Goal: Transaction & Acquisition: Purchase product/service

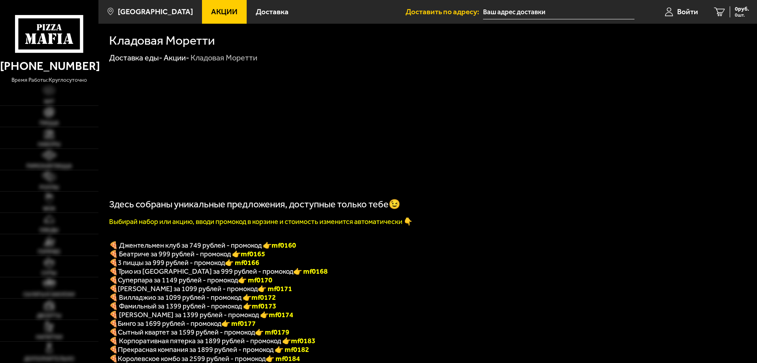
type input "[STREET_ADDRESS]"
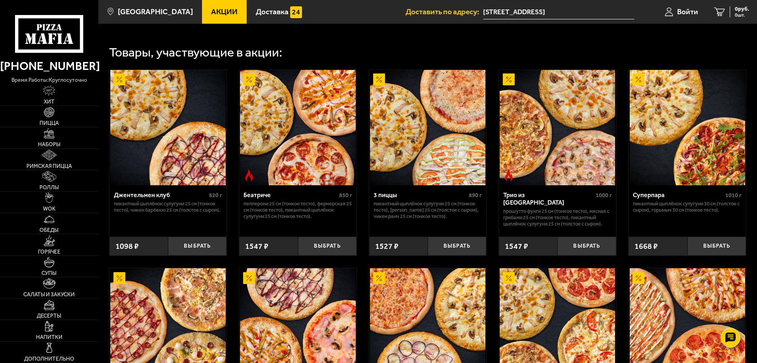
scroll to position [356, 0]
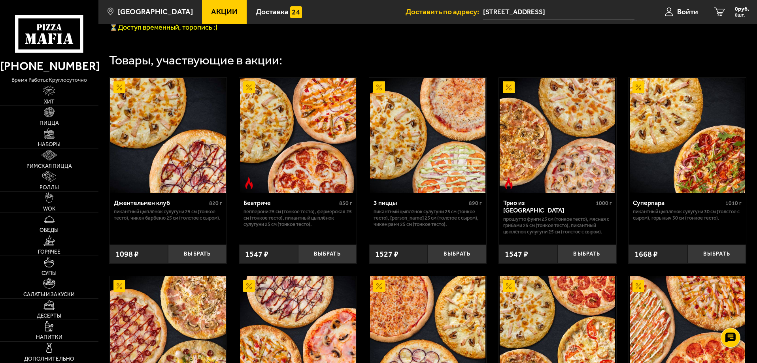
click at [55, 116] on link "Пицца" at bounding box center [49, 116] width 98 height 21
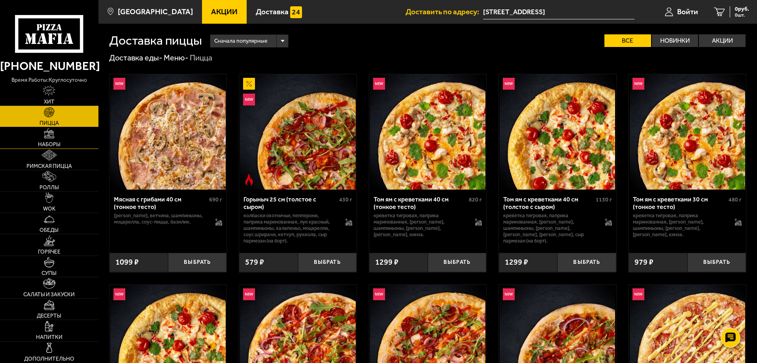
click at [47, 136] on img at bounding box center [49, 133] width 11 height 11
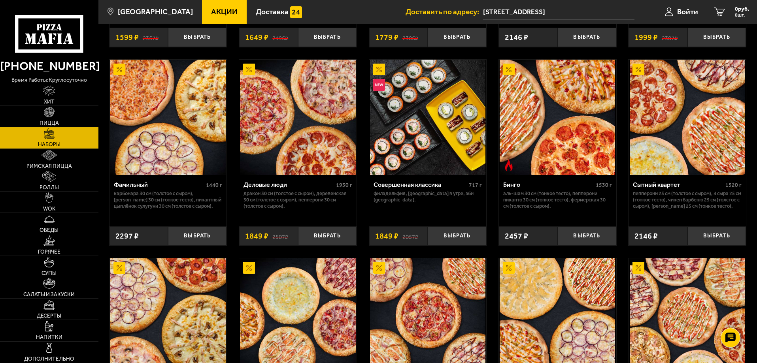
scroll to position [774, 0]
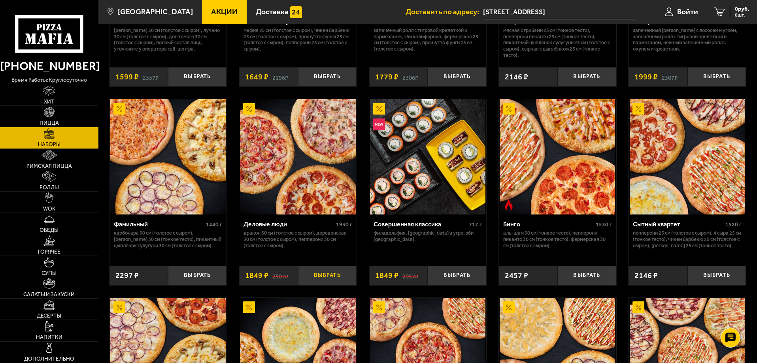
click at [329, 283] on button "Выбрать" at bounding box center [327, 275] width 58 height 19
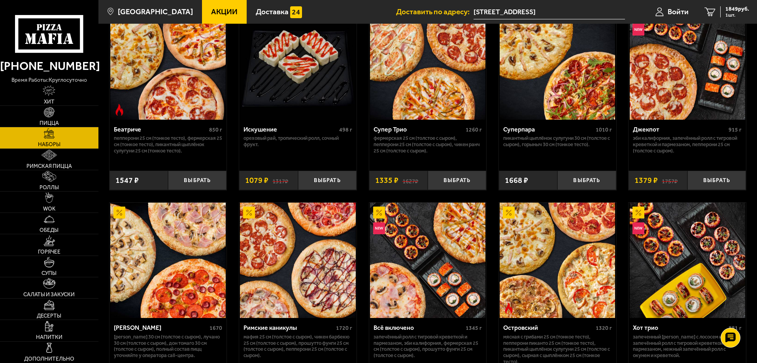
scroll to position [340, 0]
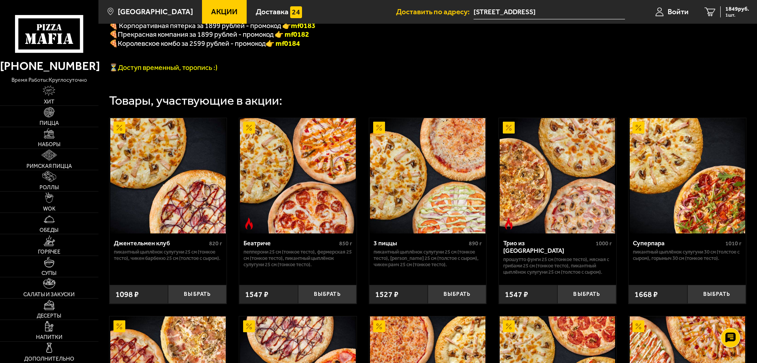
scroll to position [237, 0]
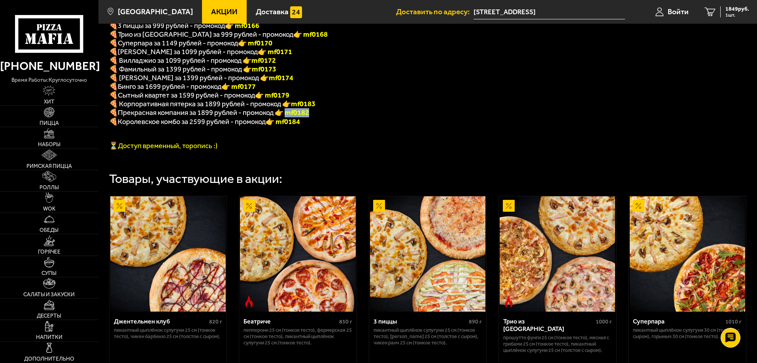
drag, startPoint x: 287, startPoint y: 123, endPoint x: 313, endPoint y: 123, distance: 26.1
click at [313, 117] on p "🍕 Прекрасная компания за 1899 рублей - промокод 👉 mf0182" at bounding box center [311, 112] width 405 height 9
copy font "f0182"
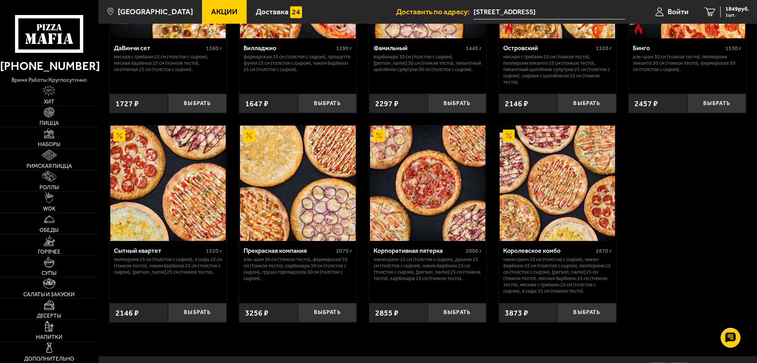
scroll to position [764, 0]
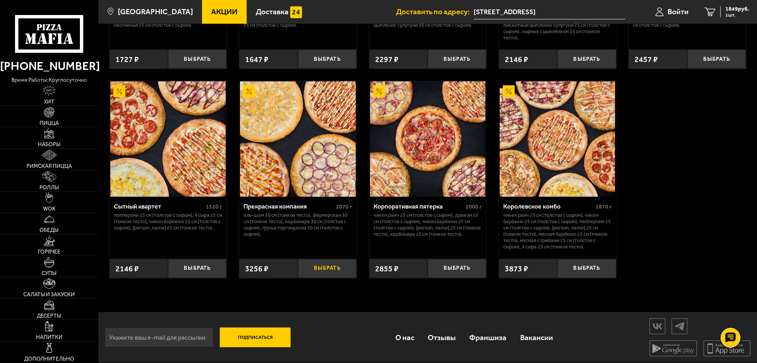
click at [322, 268] on button "Выбрать" at bounding box center [327, 268] width 58 height 19
click at [730, 5] on link "2 5105 руб. 2 шт." at bounding box center [726, 12] width 60 height 24
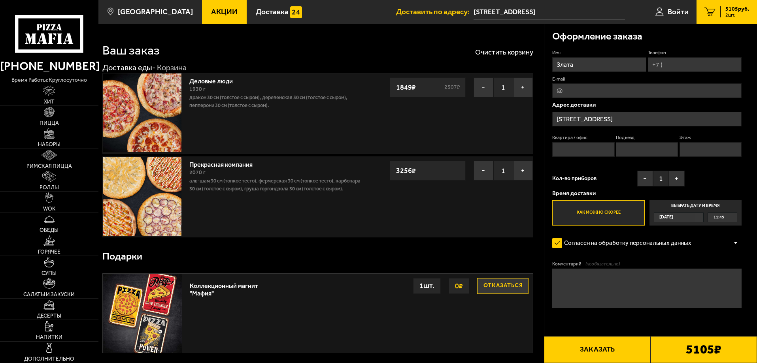
scroll to position [141, 0]
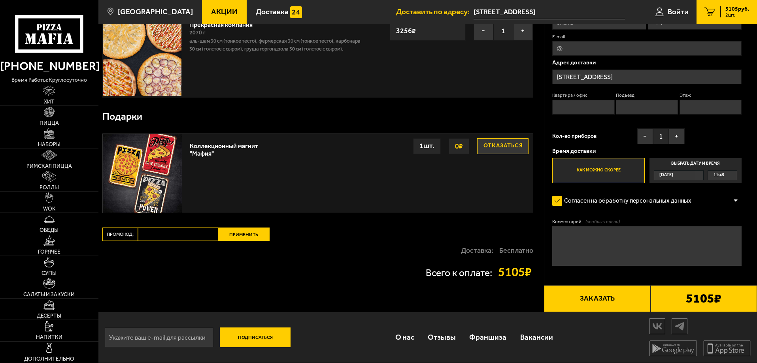
click at [178, 233] on input "Промокод:" at bounding box center [178, 234] width 80 height 13
paste input "mf0182"
type input "mf0182"
click at [241, 234] on button "Применить" at bounding box center [243, 234] width 51 height 13
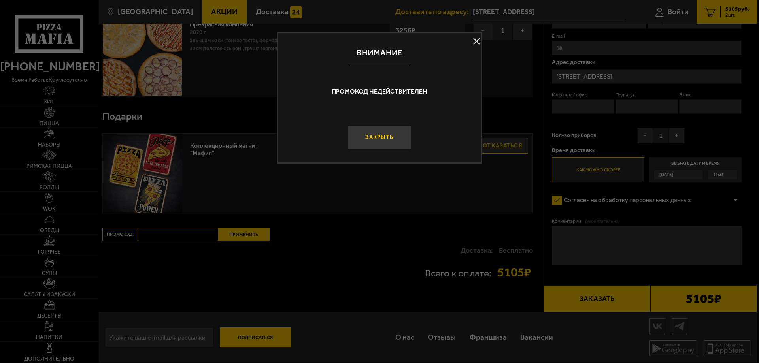
click at [383, 140] on button "Закрыть" at bounding box center [379, 138] width 63 height 24
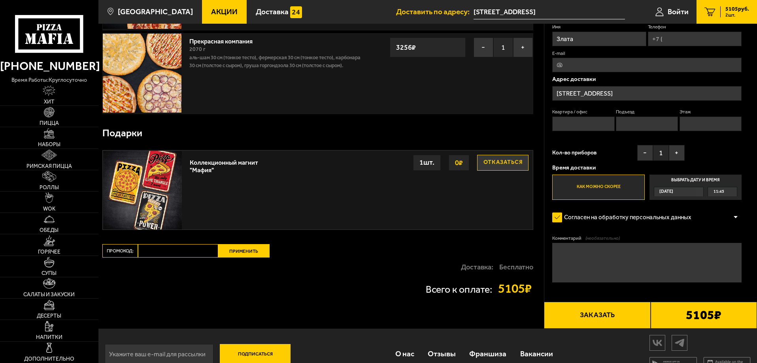
scroll to position [0, 0]
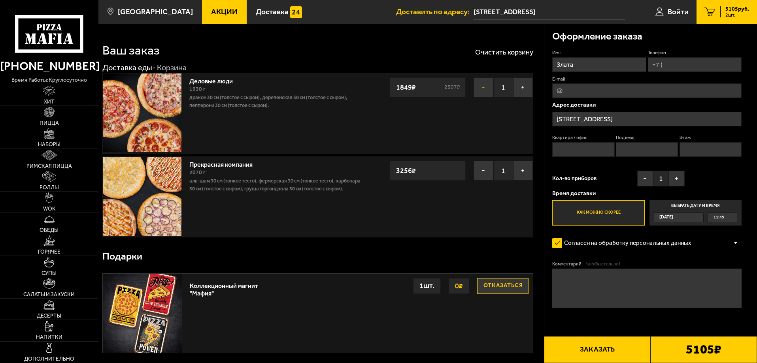
click at [483, 89] on button "−" at bounding box center [484, 87] width 20 height 20
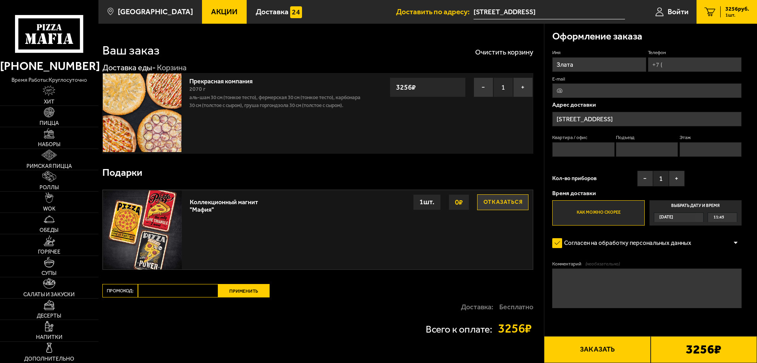
click at [165, 288] on input "Промокод:" at bounding box center [178, 290] width 80 height 13
paste input "mf0182"
type input "mf0182"
click at [243, 292] on button "Применить" at bounding box center [243, 290] width 51 height 13
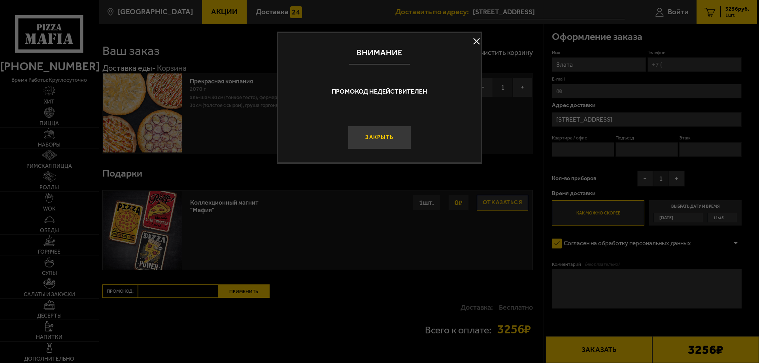
click at [383, 135] on button "Закрыть" at bounding box center [379, 138] width 63 height 24
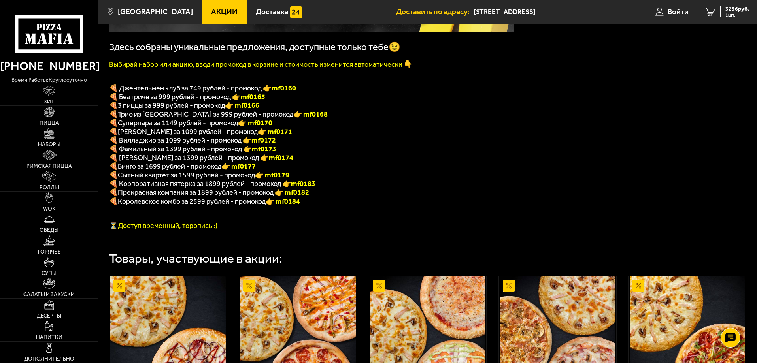
scroll to position [158, 0]
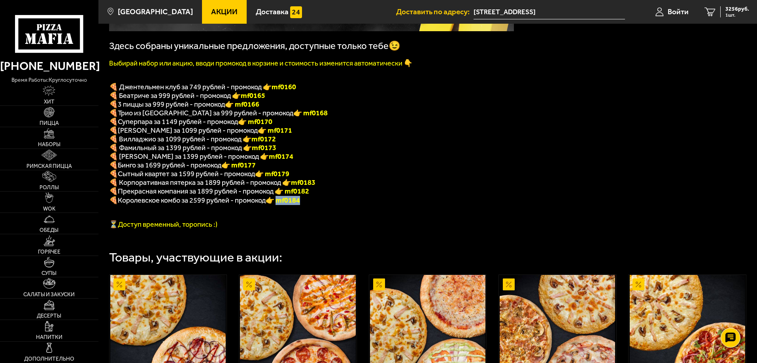
drag, startPoint x: 281, startPoint y: 209, endPoint x: 305, endPoint y: 211, distance: 23.8
click at [305, 205] on p "🍕 Королевское комбо за 2599 рублей - промокод 👉 mf0184" at bounding box center [311, 200] width 405 height 9
copy font "f0184"
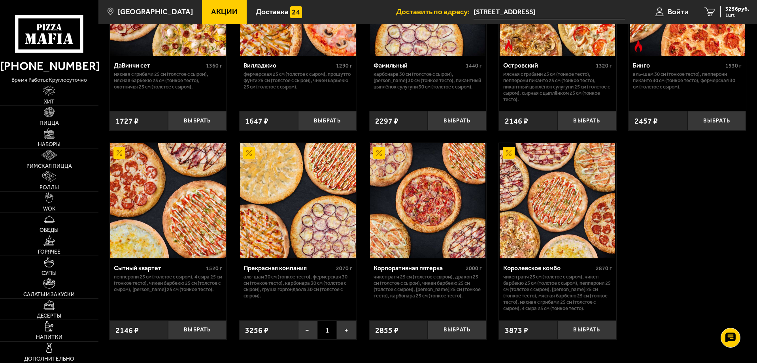
scroll to position [764, 0]
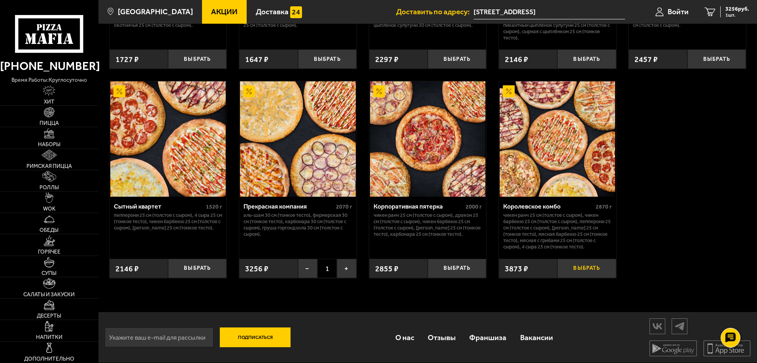
click at [575, 270] on button "Выбрать" at bounding box center [586, 268] width 58 height 19
click at [735, 11] on span "7129 руб." at bounding box center [737, 9] width 24 height 6
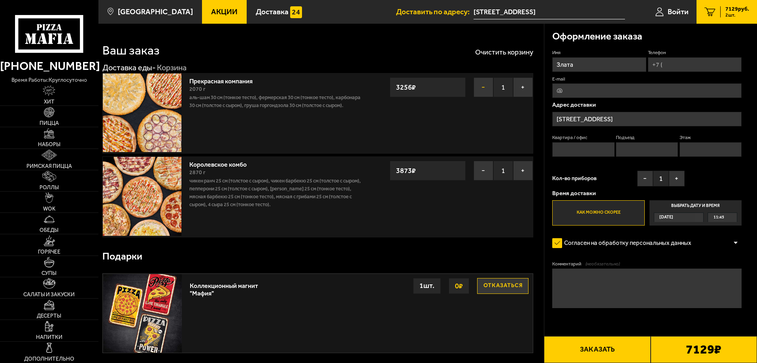
click at [480, 89] on button "−" at bounding box center [484, 87] width 20 height 20
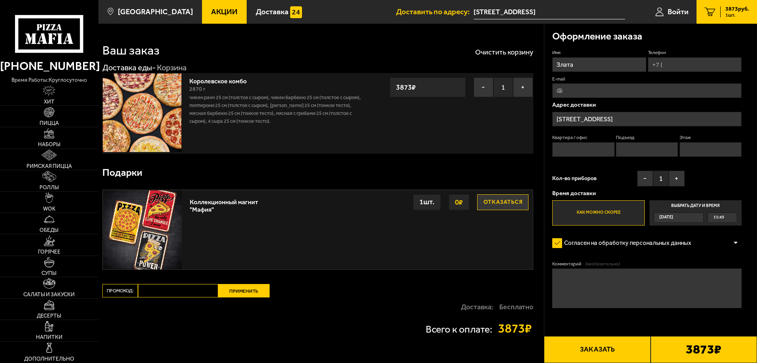
click at [205, 292] on input "Промокод:" at bounding box center [178, 290] width 80 height 13
paste input "mf0184"
type input "mf0184"
click at [230, 291] on button "Применить" at bounding box center [243, 290] width 51 height 13
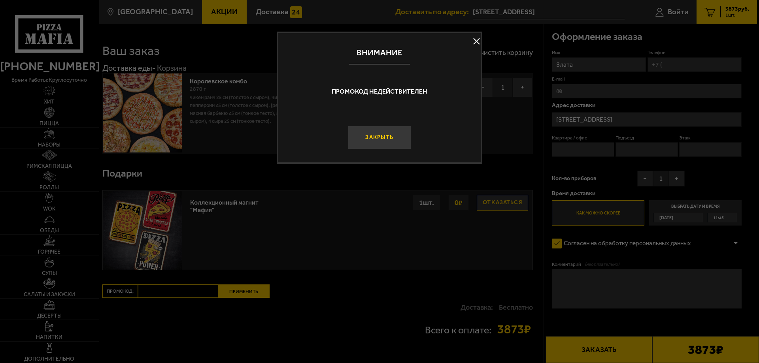
click at [378, 142] on button "Закрыть" at bounding box center [379, 138] width 63 height 24
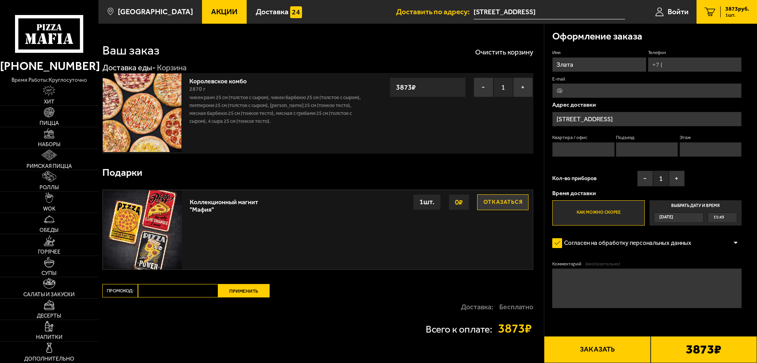
click at [120, 291] on label "Промокод:" at bounding box center [120, 290] width 36 height 13
click at [138, 291] on input "Промокод:" at bounding box center [178, 290] width 80 height 13
click at [522, 202] on button "Отказаться" at bounding box center [502, 202] width 51 height 16
click at [242, 289] on button "Применить" at bounding box center [243, 290] width 51 height 13
click at [191, 285] on input "Промокод:" at bounding box center [178, 290] width 80 height 13
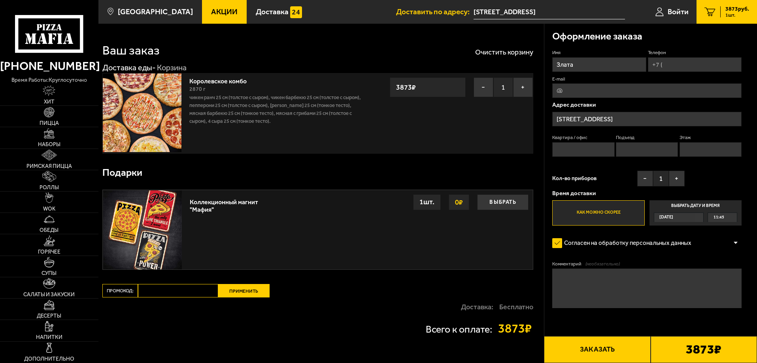
paste input "mf0184"
type input "mf0184"
click at [237, 292] on button "Применить" at bounding box center [243, 290] width 51 height 13
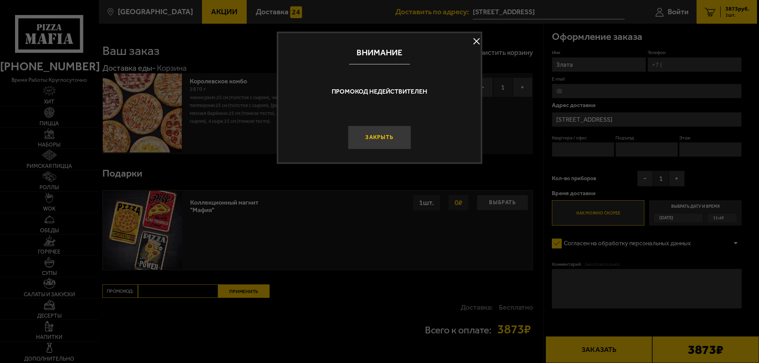
click at [387, 138] on button "Закрыть" at bounding box center [379, 138] width 63 height 24
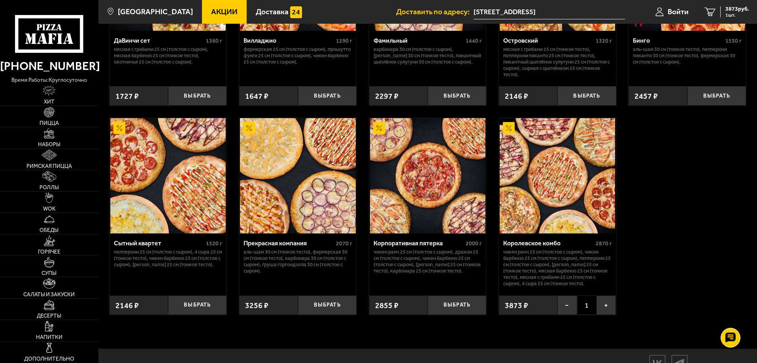
scroll to position [764, 0]
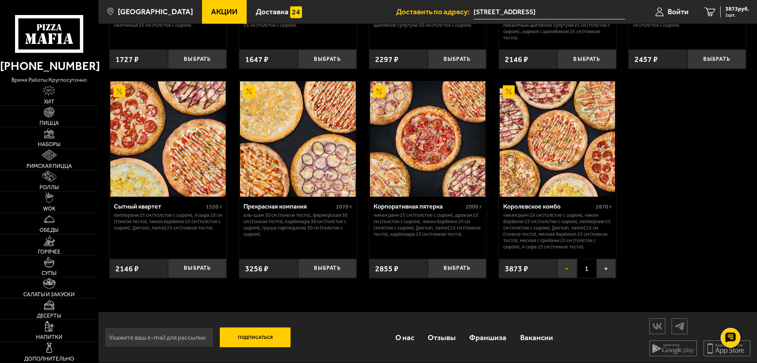
click at [567, 266] on button "−" at bounding box center [566, 268] width 19 height 19
click at [585, 266] on button "Выбрать" at bounding box center [586, 268] width 58 height 19
click at [729, 15] on span "1 шт." at bounding box center [737, 15] width 24 height 5
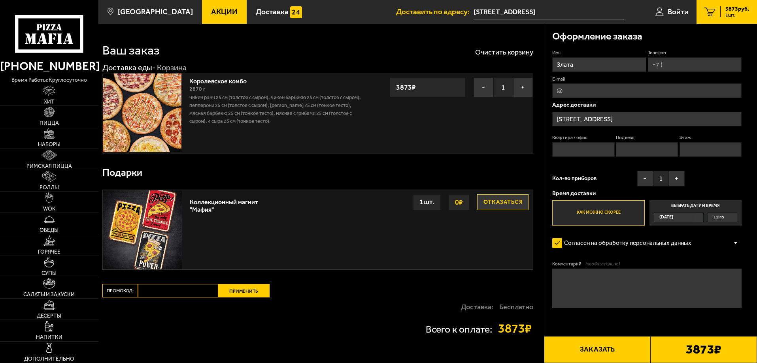
click at [181, 293] on input "Промокод:" at bounding box center [178, 290] width 80 height 13
paste input "mf0184"
type input "mf0184"
click at [230, 289] on button "Применить" at bounding box center [243, 290] width 51 height 13
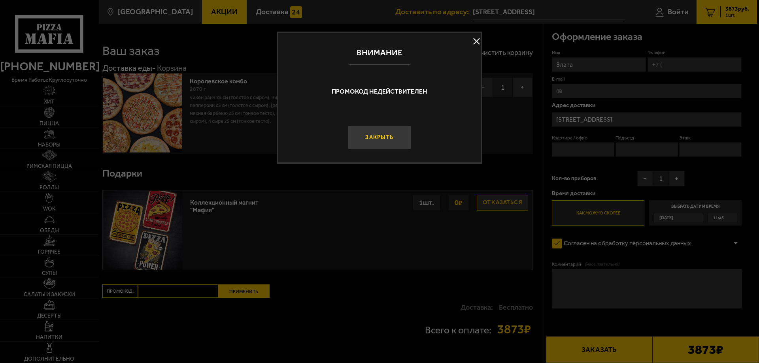
click at [374, 132] on button "Закрыть" at bounding box center [379, 138] width 63 height 24
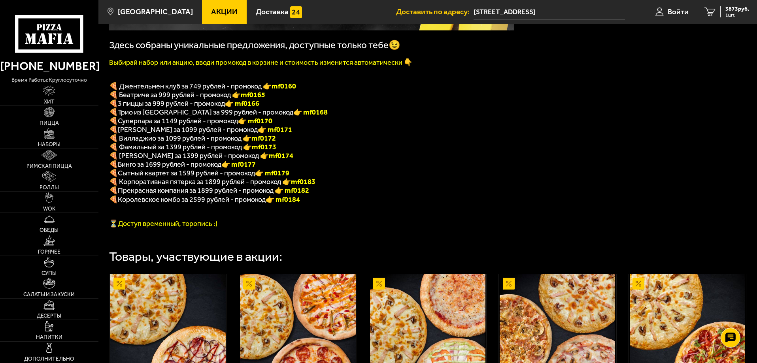
scroll to position [158, 0]
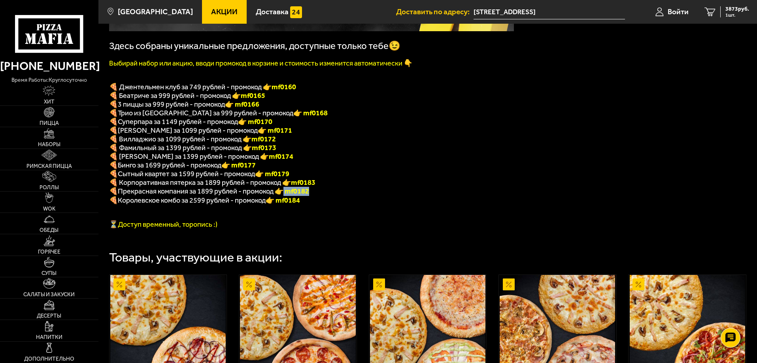
drag, startPoint x: 284, startPoint y: 200, endPoint x: 318, endPoint y: 200, distance: 34.0
click at [318, 196] on p "🍕 Прекрасная компания за 1899 рублей - промокод 👉 mf0182" at bounding box center [311, 191] width 405 height 9
copy font "mf0182"
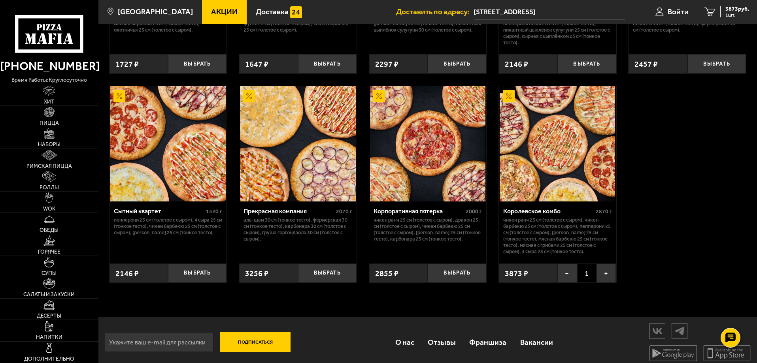
scroll to position [751, 0]
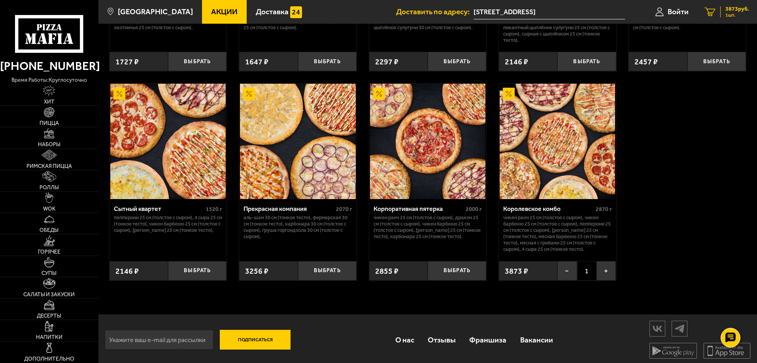
click at [738, 15] on span "1 шт." at bounding box center [737, 15] width 24 height 5
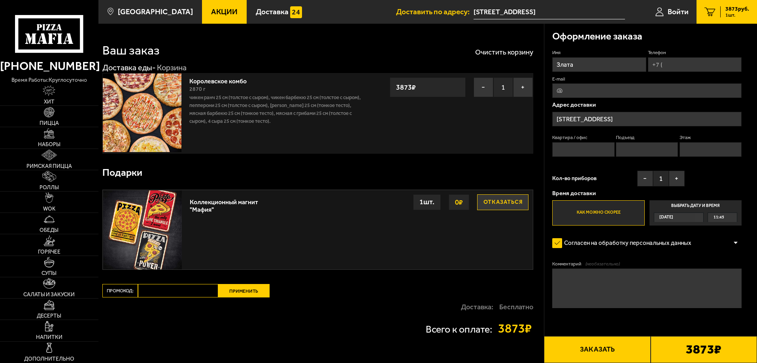
click at [190, 292] on input "Промокод:" at bounding box center [178, 290] width 80 height 13
paste input "mf0182"
type input "mf0182"
click at [264, 292] on button "Применить" at bounding box center [243, 290] width 51 height 13
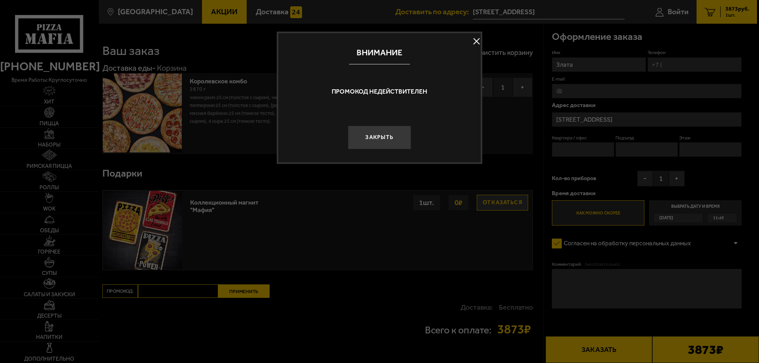
click at [233, 286] on div at bounding box center [379, 181] width 759 height 363
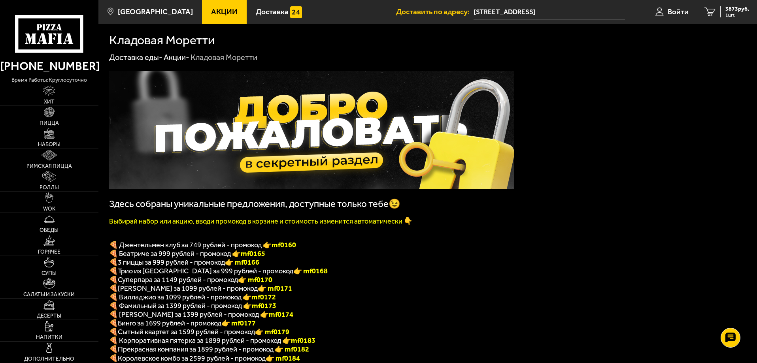
scroll to position [198, 0]
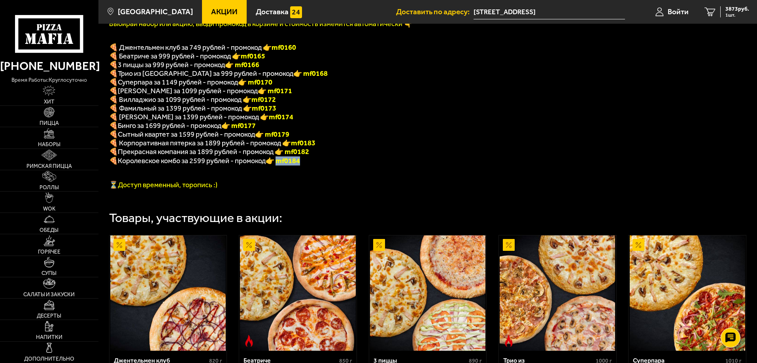
drag, startPoint x: 287, startPoint y: 169, endPoint x: 323, endPoint y: 171, distance: 35.2
click at [323, 166] on p "🍕 Королевское комбо за 2599 рублей - промокод 👉 mf0184" at bounding box center [311, 161] width 405 height 9
click at [730, 5] on link "1 3873 руб. 1 шт." at bounding box center [726, 12] width 60 height 24
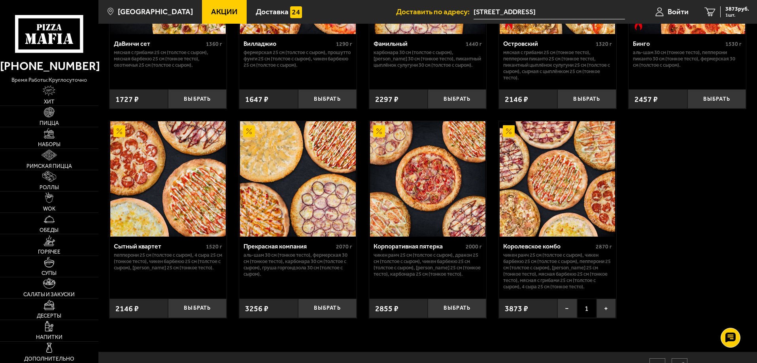
scroll to position [764, 0]
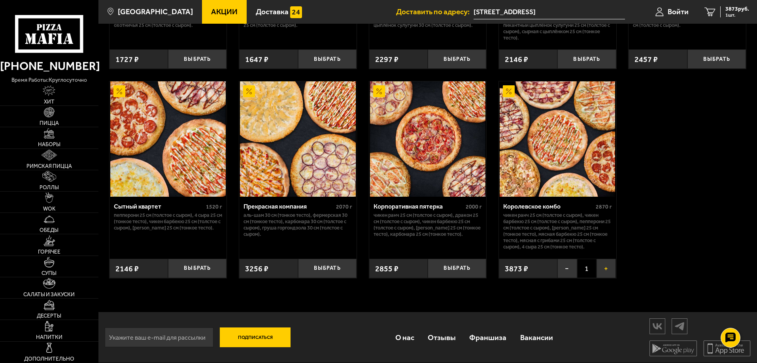
click at [606, 270] on button "+" at bounding box center [605, 268] width 19 height 19
click at [564, 270] on button "−" at bounding box center [566, 268] width 19 height 19
click at [725, 10] on span "3873 руб." at bounding box center [737, 9] width 24 height 6
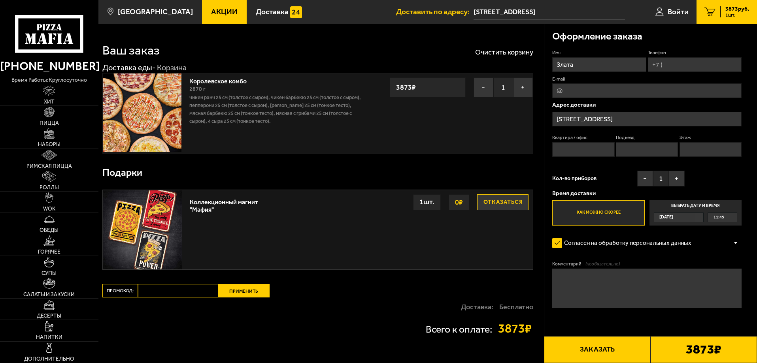
click at [164, 287] on input "Промокод:" at bounding box center [178, 290] width 80 height 13
paste input "mf0184"
type input "mf0184"
click at [250, 291] on button "Применить" at bounding box center [243, 290] width 51 height 13
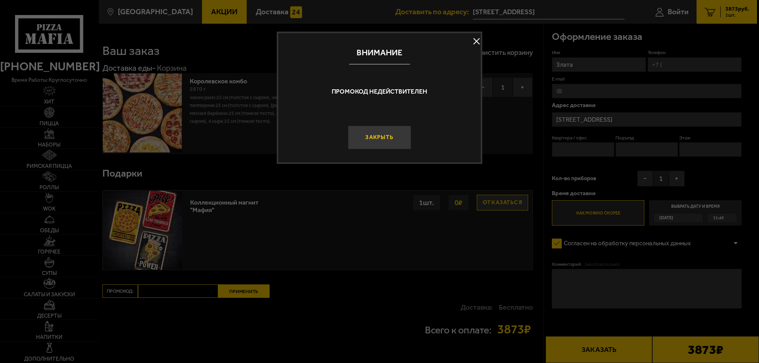
click at [400, 140] on button "Закрыть" at bounding box center [379, 138] width 63 height 24
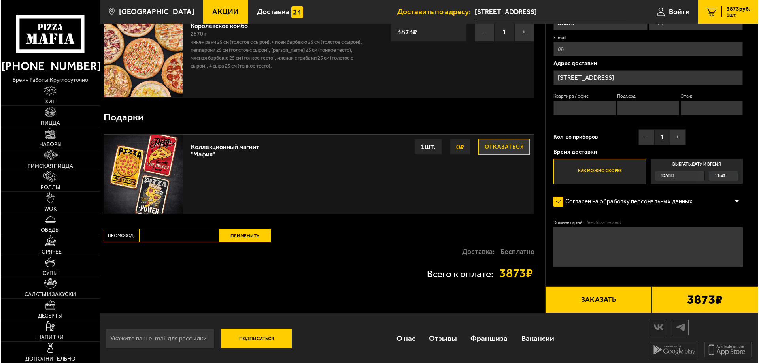
scroll to position [57, 0]
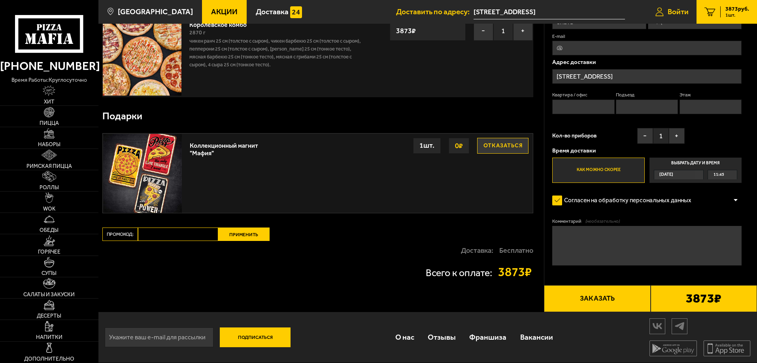
click at [674, 8] on span "Войти" at bounding box center [678, 12] width 21 height 8
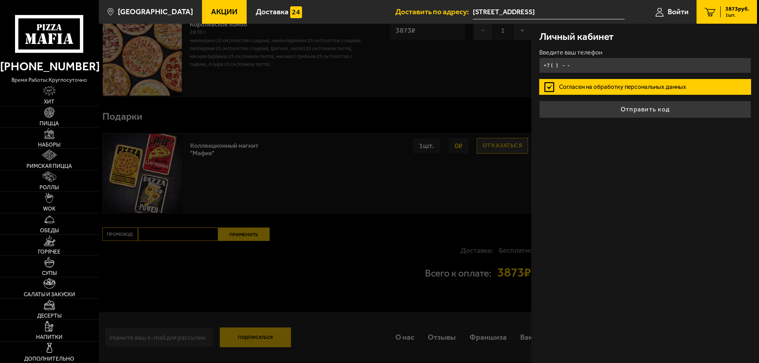
click at [624, 71] on input "+7 ( ) - -" at bounding box center [645, 65] width 212 height 15
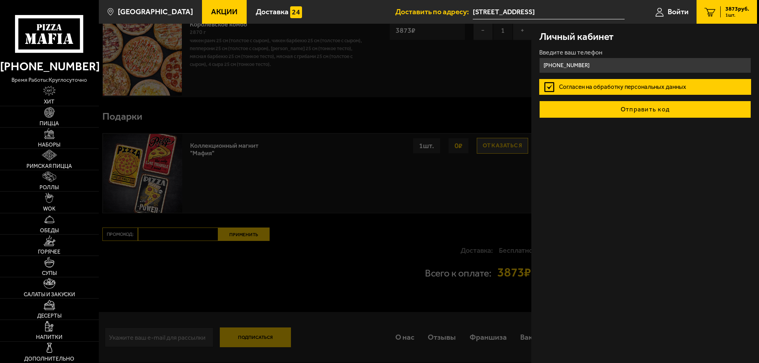
type input "[PHONE_NUMBER]"
click at [677, 105] on button "Отправить код" at bounding box center [645, 109] width 212 height 17
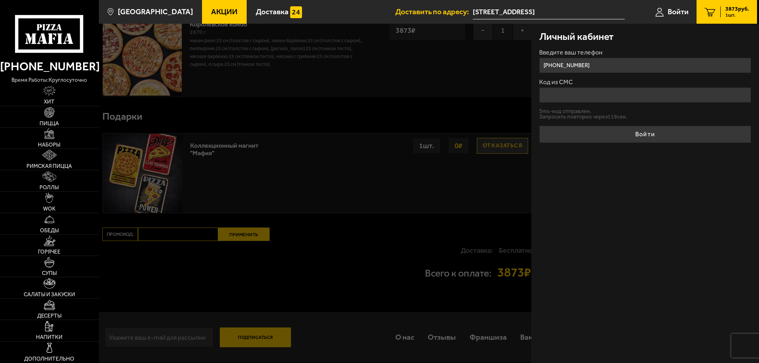
click at [623, 98] on input "Код из СМС" at bounding box center [645, 94] width 212 height 15
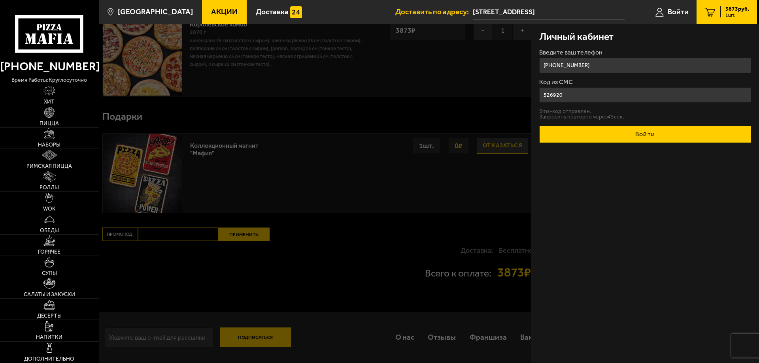
type input "526920"
click at [630, 131] on button "Войти" at bounding box center [645, 134] width 212 height 17
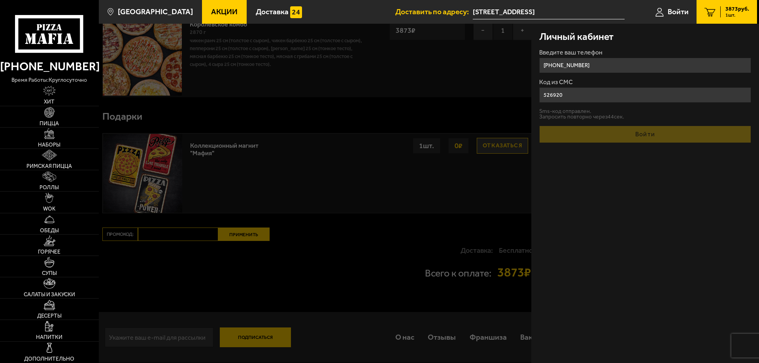
type input "нет"
type input "1"
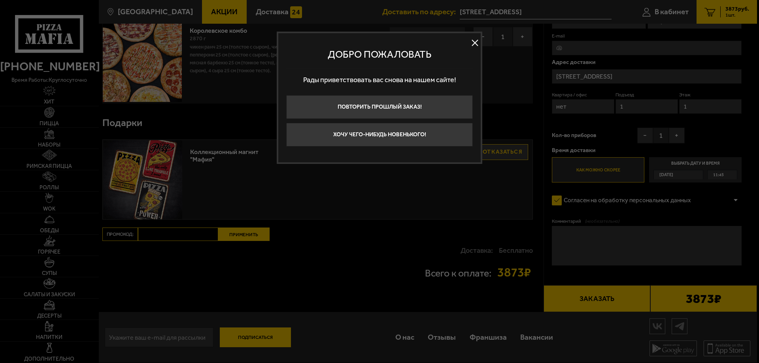
scroll to position [51, 0]
type input "[PHONE_NUMBER]"
click at [399, 130] on button "Хочу чего-нибудь новенького!" at bounding box center [379, 135] width 187 height 24
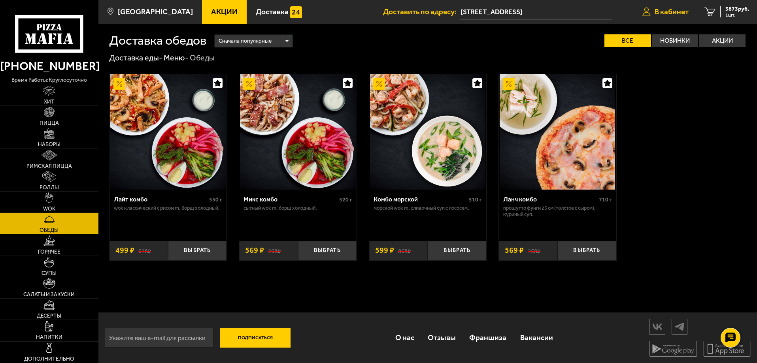
click at [682, 13] on span "В кабинет" at bounding box center [672, 12] width 34 height 8
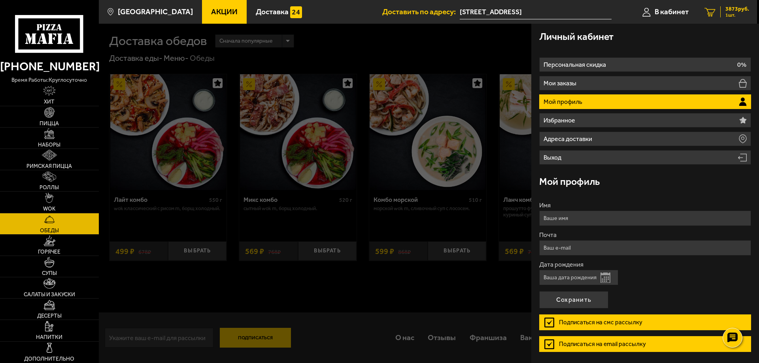
click at [725, 13] on span "1 шт." at bounding box center [737, 15] width 24 height 5
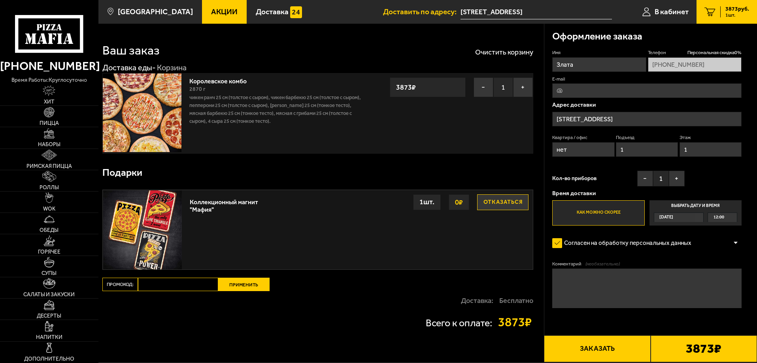
click at [170, 285] on input "Промокод:" at bounding box center [178, 284] width 80 height 13
paste input "mf0184"
type input "mf0184"
click at [222, 290] on button "Применить" at bounding box center [243, 284] width 51 height 13
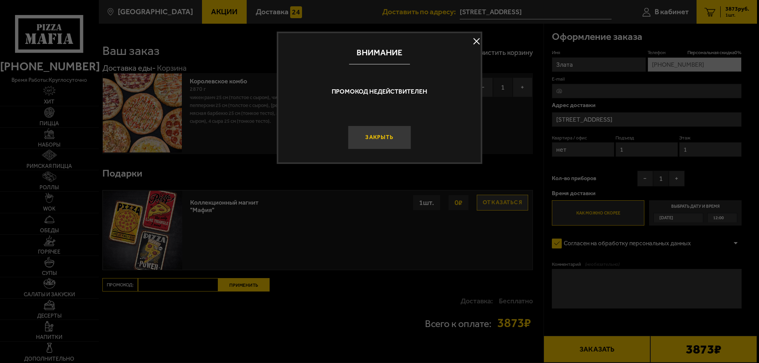
click at [364, 149] on button "Закрыть" at bounding box center [379, 138] width 63 height 24
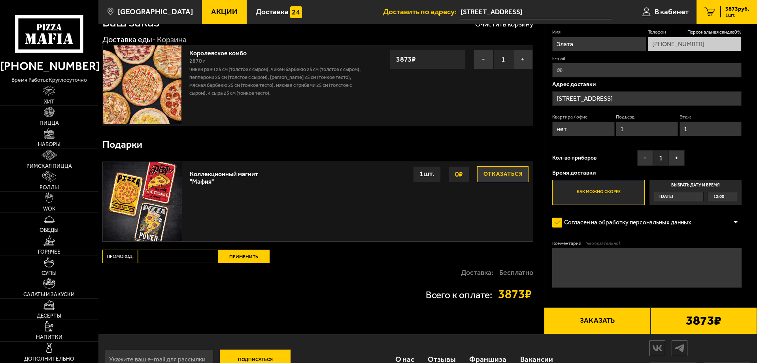
scroll to position [51, 0]
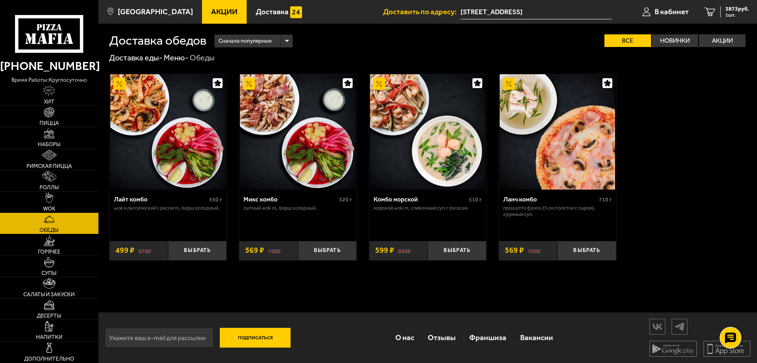
click at [734, 334] on use at bounding box center [730, 337] width 11 height 11
click at [738, 312] on link at bounding box center [730, 314] width 21 height 21
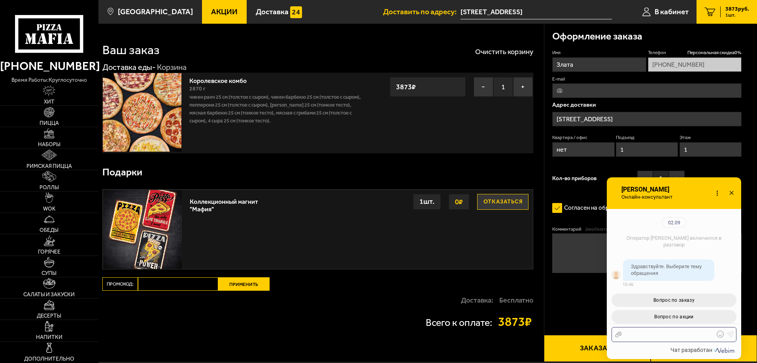
scroll to position [86, 0]
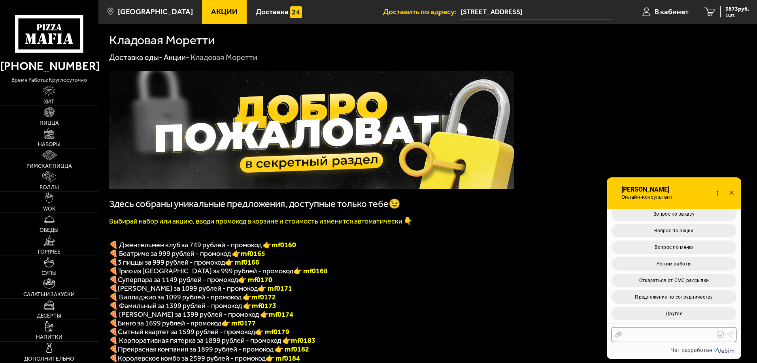
click at [670, 336] on div at bounding box center [668, 334] width 92 height 7
click at [706, 231] on button "Вопрос по акции" at bounding box center [673, 230] width 125 height 13
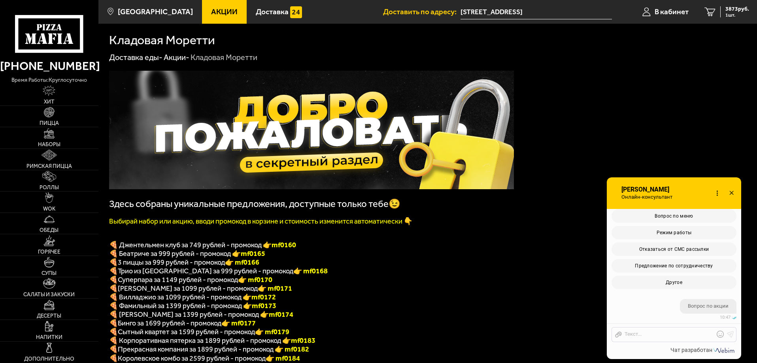
scroll to position [316, 0]
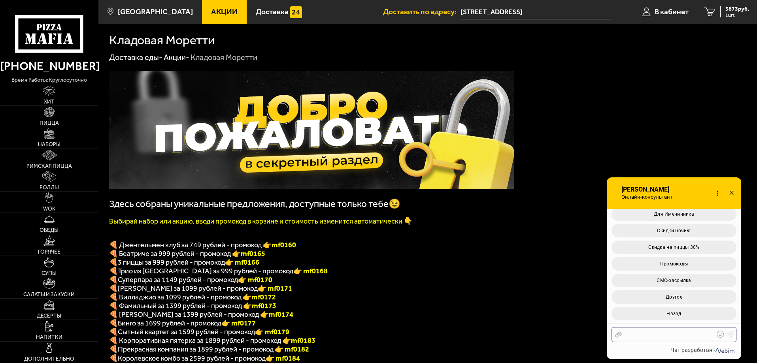
click at [663, 334] on div at bounding box center [668, 334] width 92 height 7
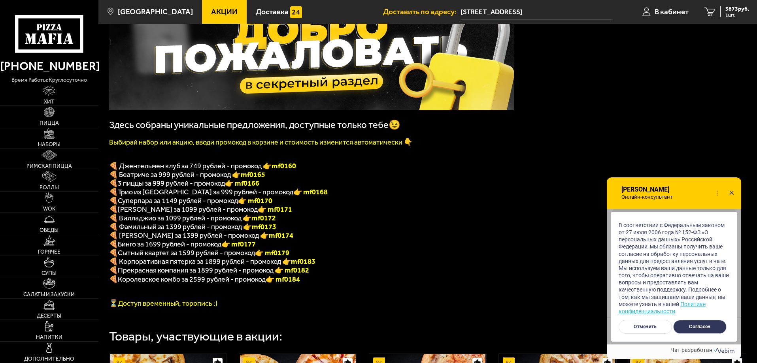
click at [699, 326] on button "Согласен" at bounding box center [699, 327] width 53 height 14
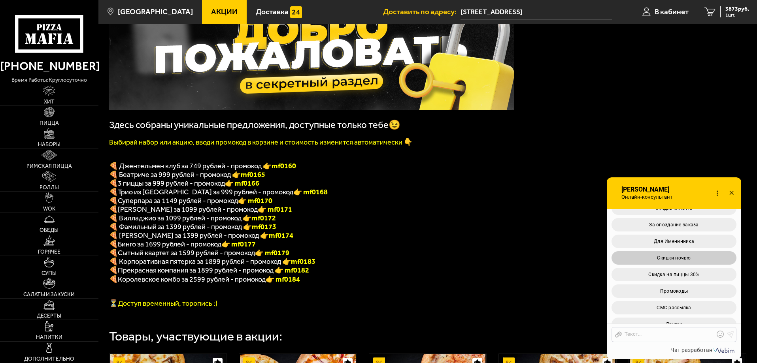
scroll to position [559, 0]
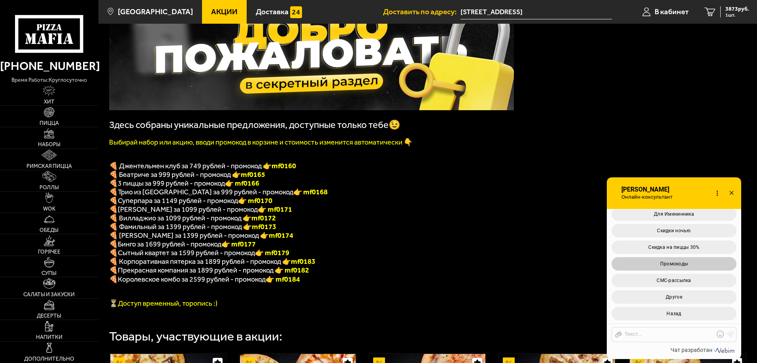
click at [712, 267] on button "Промокоды" at bounding box center [673, 263] width 125 height 13
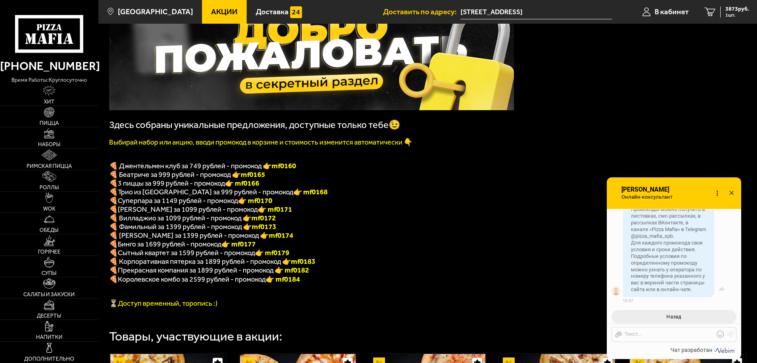
scroll to position [749, 0]
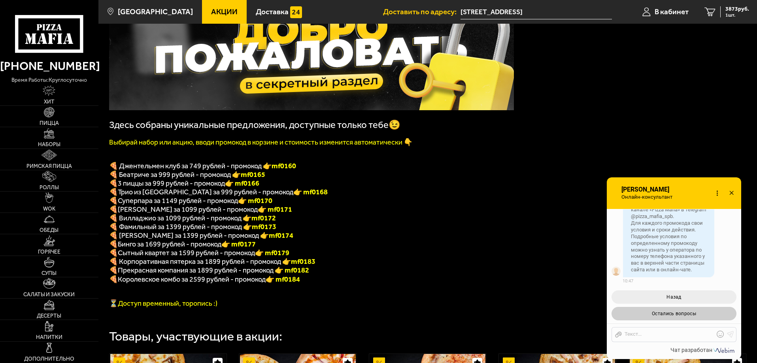
click at [690, 315] on span "Остались вопросы" at bounding box center [674, 314] width 44 height 6
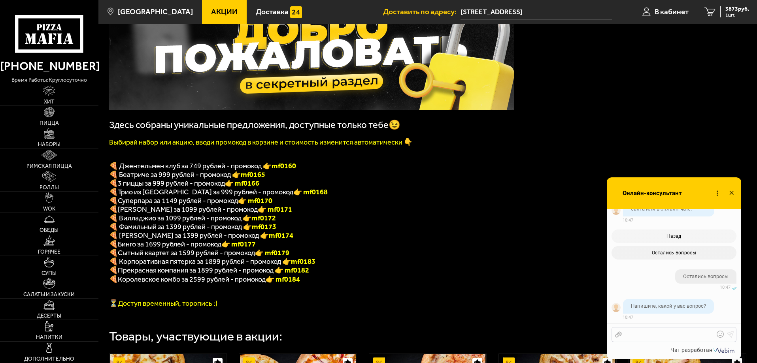
click at [658, 336] on div at bounding box center [668, 334] width 92 height 7
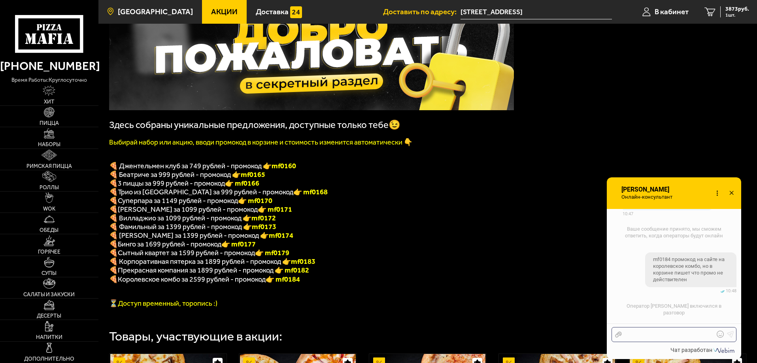
scroll to position [1051, 0]
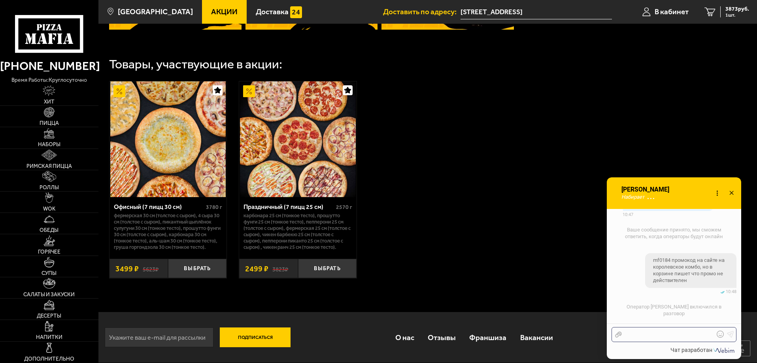
scroll to position [913, 0]
click at [336, 272] on button "Выбрать" at bounding box center [327, 268] width 58 height 19
click at [734, 3] on link "2 6372 руб. 2 шт." at bounding box center [726, 12] width 60 height 24
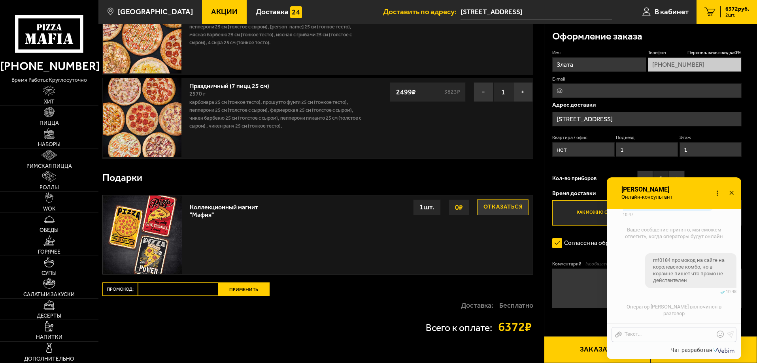
scroll to position [79, 0]
click at [170, 294] on input "Промокод:" at bounding box center [178, 288] width 80 height 13
paste input "mf0184"
type input "mf0184"
click at [232, 293] on button "Применить" at bounding box center [243, 288] width 51 height 13
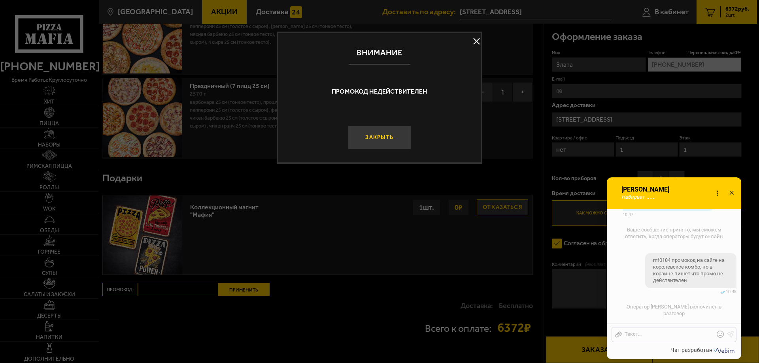
click at [389, 142] on button "Закрыть" at bounding box center [379, 138] width 63 height 24
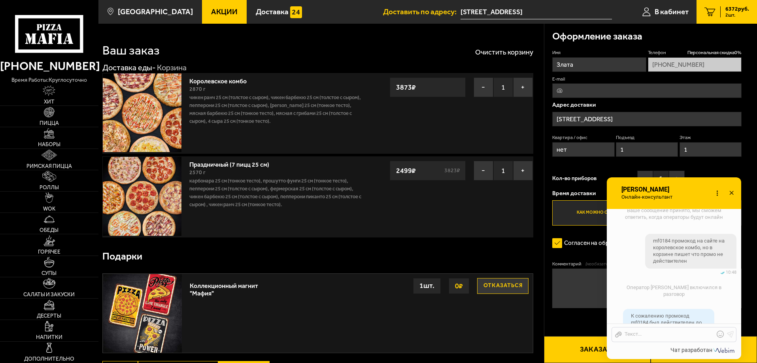
scroll to position [956, 0]
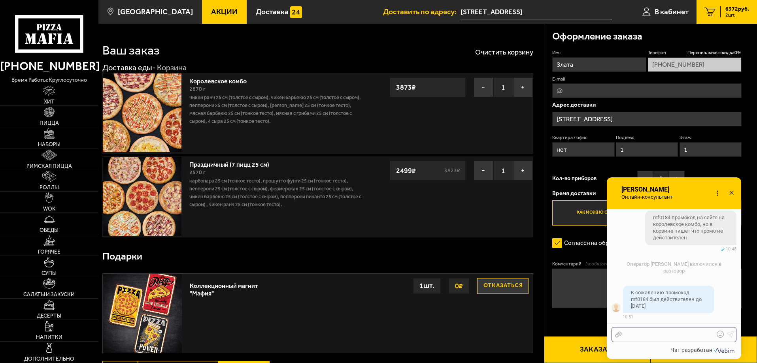
click at [652, 337] on div at bounding box center [668, 334] width 92 height 7
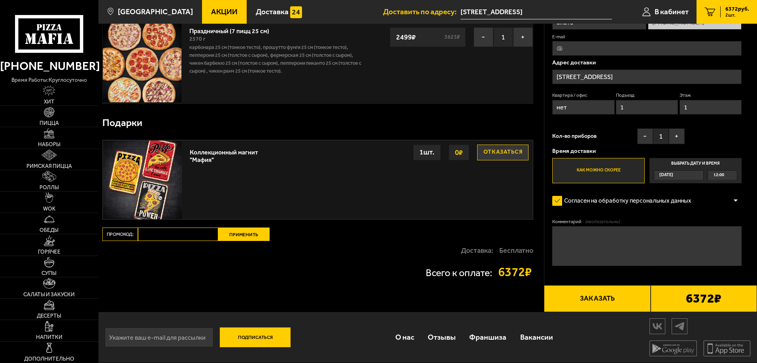
scroll to position [0, 0]
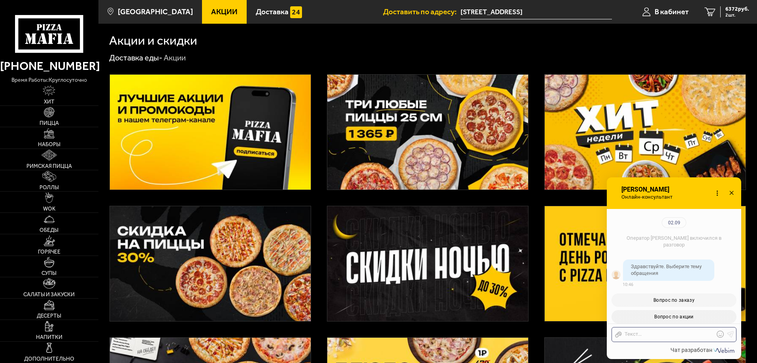
scroll to position [994, 0]
click at [249, 115] on img at bounding box center [210, 132] width 201 height 115
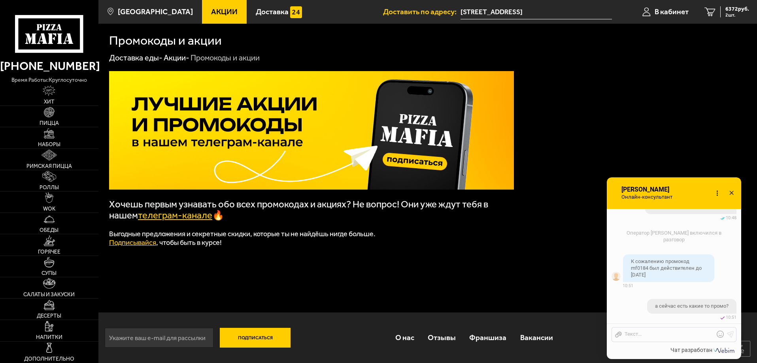
click at [171, 219] on link "телеграм-канале" at bounding box center [175, 215] width 74 height 11
click at [740, 12] on div "6372 руб. 2 шт." at bounding box center [734, 11] width 29 height 11
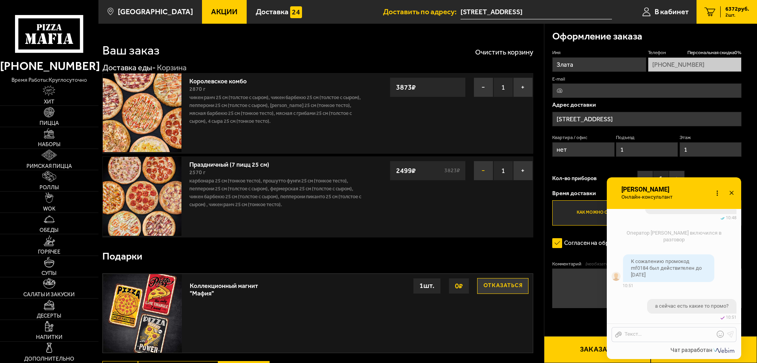
click at [477, 172] on button "−" at bounding box center [484, 171] width 20 height 20
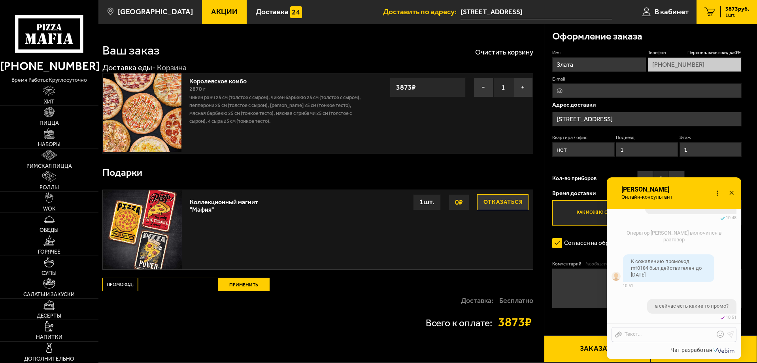
click at [181, 287] on input "Промокод:" at bounding box center [178, 284] width 80 height 13
paste input "mf0026"
type input "mf0026"
click at [234, 288] on button "Применить" at bounding box center [243, 284] width 51 height 13
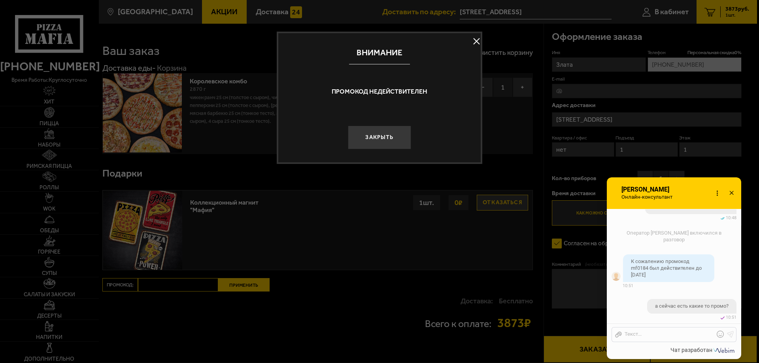
click at [374, 150] on div "Внимание Промокод недействителен Закрыть" at bounding box center [380, 98] width 206 height 132
click at [377, 143] on button "Закрыть" at bounding box center [379, 138] width 63 height 24
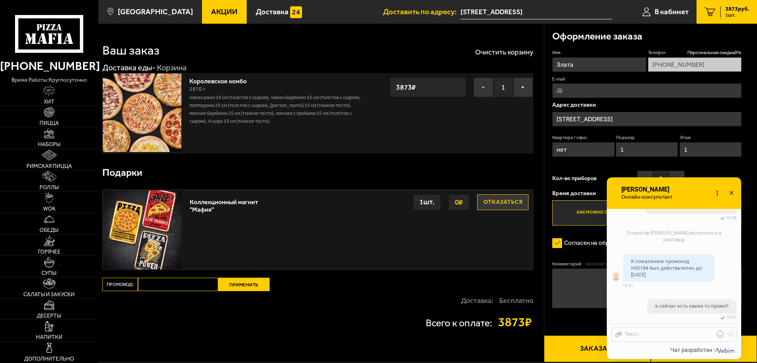
click at [158, 286] on input "Промокод:" at bounding box center [178, 284] width 80 height 13
paste input "mf0026"
type input "mf0026"
drag, startPoint x: 229, startPoint y: 291, endPoint x: 236, endPoint y: 288, distance: 8.0
click at [230, 291] on button "Применить" at bounding box center [243, 284] width 51 height 13
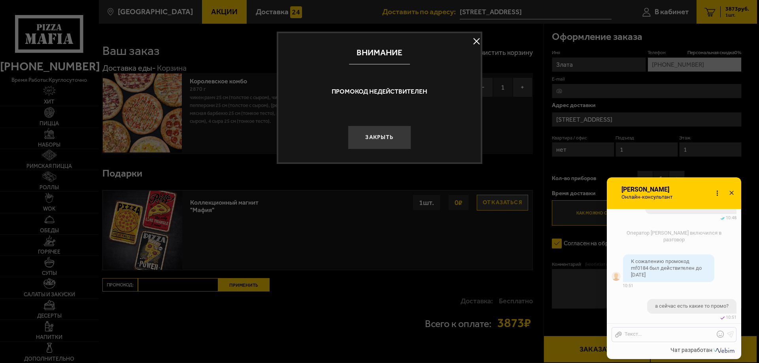
click at [238, 285] on div at bounding box center [379, 181] width 759 height 363
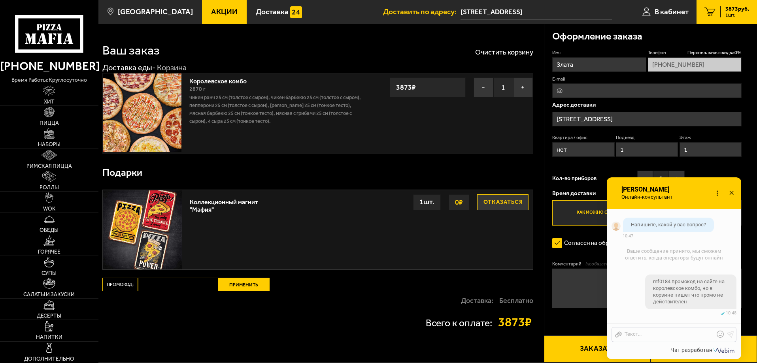
scroll to position [994, 0]
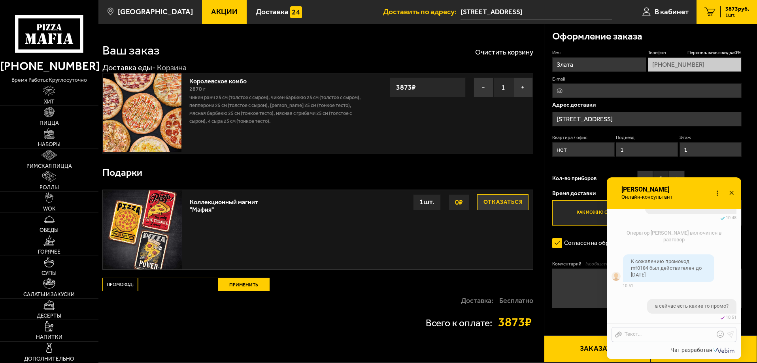
click at [662, 198] on span "Онлайн-консультант" at bounding box center [649, 197] width 57 height 6
click at [663, 195] on span "Онлайн-консультант" at bounding box center [649, 197] width 57 height 6
click at [720, 191] on icon at bounding box center [716, 193] width 11 height 11
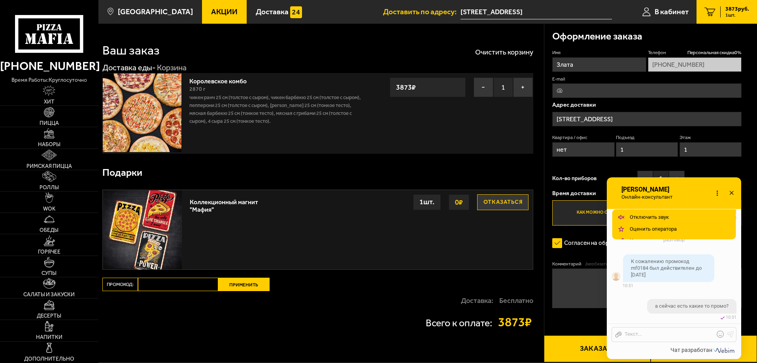
click at [719, 192] on icon at bounding box center [716, 193] width 11 height 11
click at [715, 194] on icon at bounding box center [716, 193] width 11 height 11
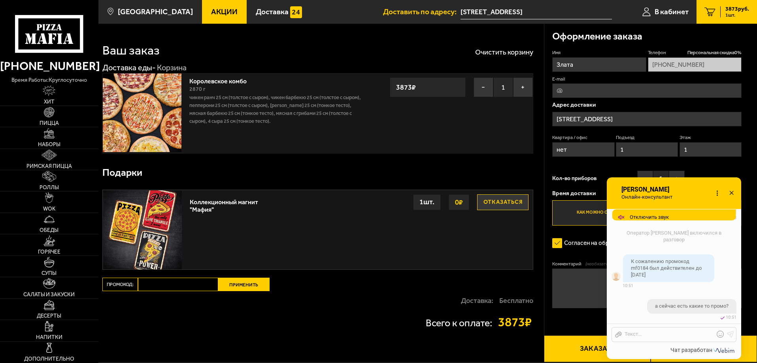
scroll to position [51, 0]
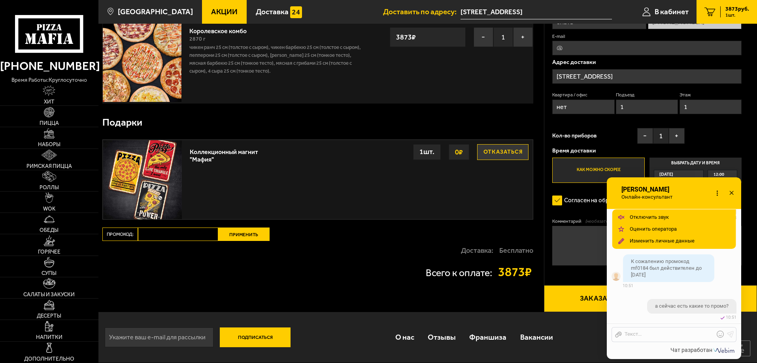
click at [718, 193] on icon at bounding box center [716, 193] width 11 height 11
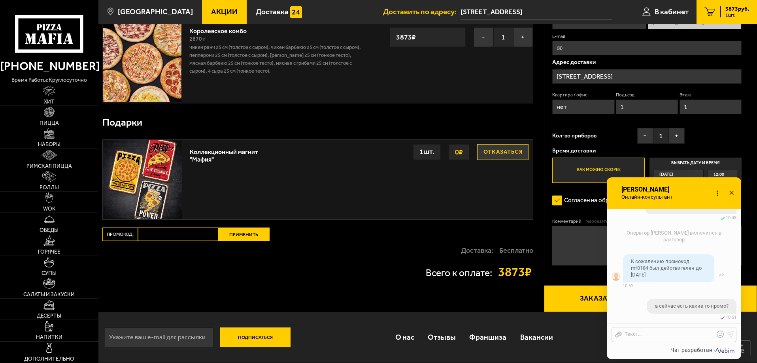
scroll to position [994, 0]
click at [58, 116] on link "Пицца" at bounding box center [49, 116] width 98 height 21
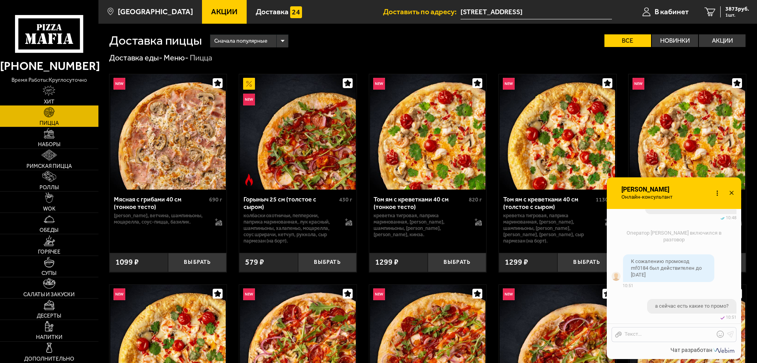
click at [53, 93] on img at bounding box center [49, 90] width 13 height 11
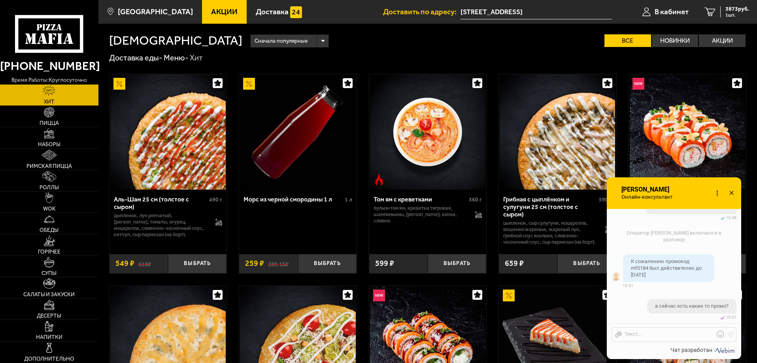
click at [187, 160] on img at bounding box center [167, 131] width 115 height 115
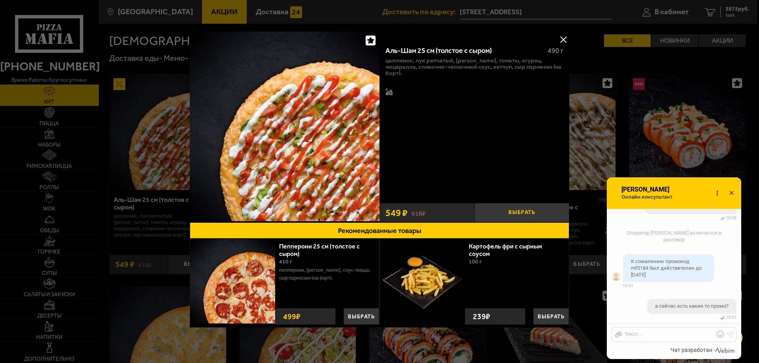
click at [522, 205] on button "Выбрать" at bounding box center [521, 212] width 95 height 19
click at [559, 212] on button "+" at bounding box center [554, 212] width 32 height 19
click at [490, 211] on button "−" at bounding box center [490, 212] width 32 height 19
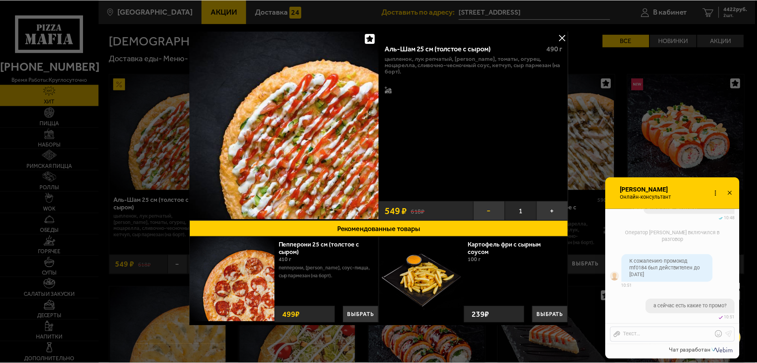
scroll to position [2, 0]
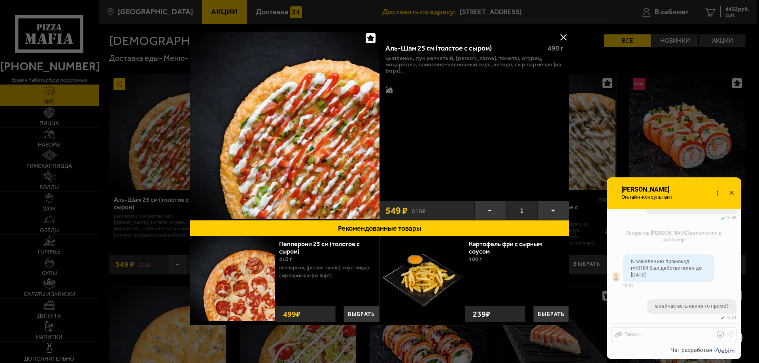
click at [624, 126] on div at bounding box center [379, 181] width 759 height 363
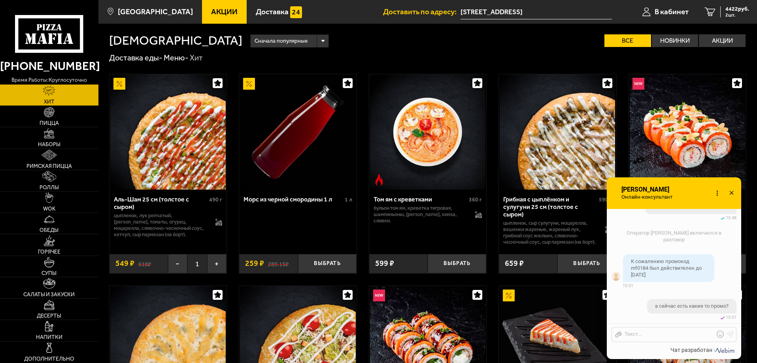
click at [213, 9] on span "Акции" at bounding box center [224, 12] width 26 height 8
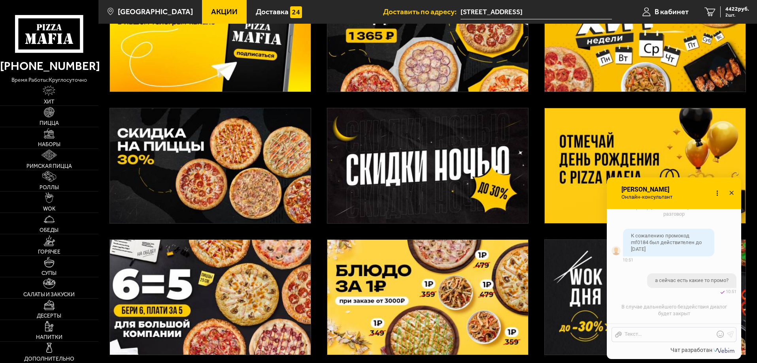
scroll to position [119, 0]
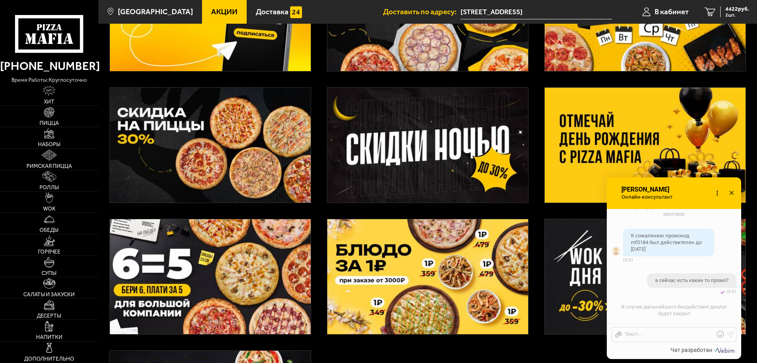
click at [603, 125] on img at bounding box center [645, 145] width 201 height 115
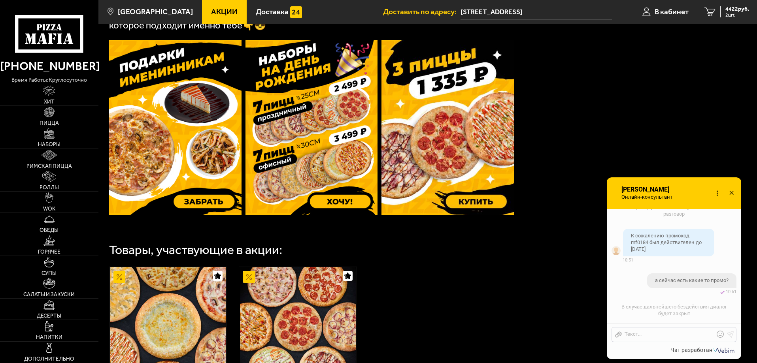
scroll to position [395, 0]
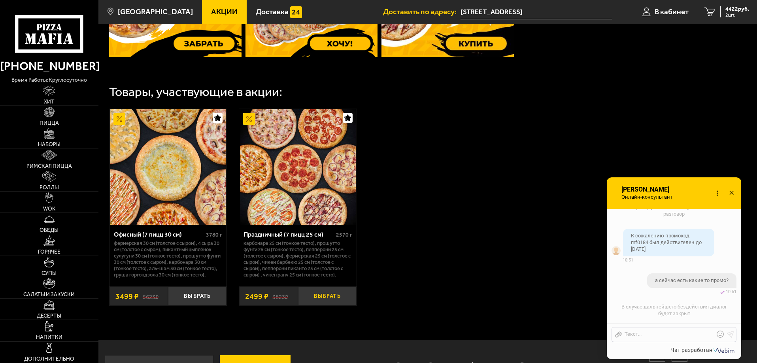
click at [326, 306] on button "Выбрать" at bounding box center [327, 296] width 58 height 19
click at [715, 11] on icon "3" at bounding box center [709, 12] width 11 height 9
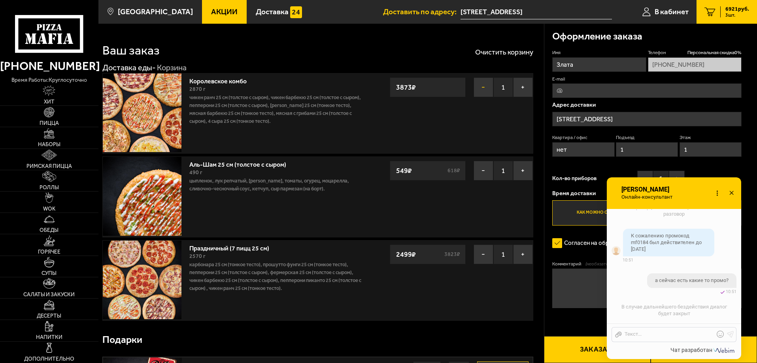
click at [483, 88] on button "−" at bounding box center [484, 87] width 20 height 20
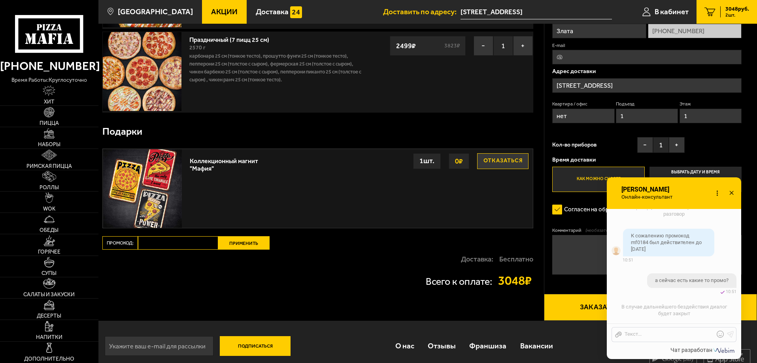
scroll to position [134, 0]
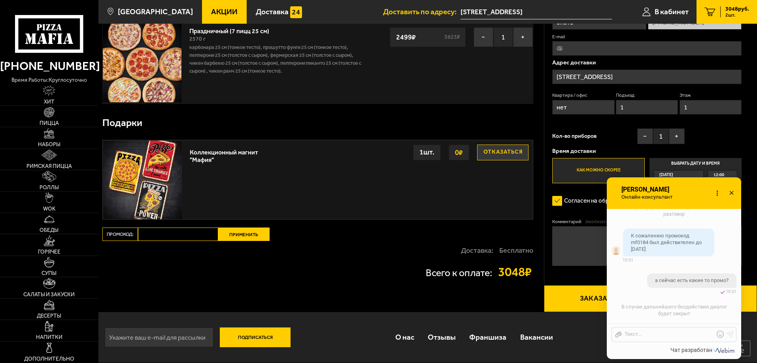
click at [170, 229] on input "Промокод:" at bounding box center [178, 234] width 80 height 13
click at [657, 274] on div "а сейчас есть какие то промо?" at bounding box center [691, 281] width 89 height 15
click at [651, 332] on div at bounding box center [668, 334] width 92 height 7
click at [722, 336] on icon at bounding box center [720, 334] width 7 height 7
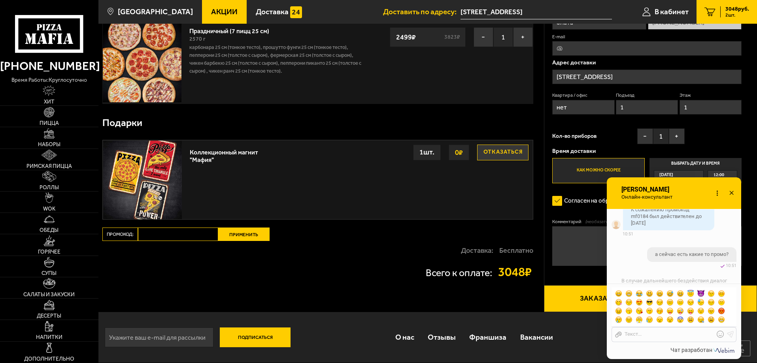
click at [690, 303] on span at bounding box center [690, 302] width 7 height 7
click at [727, 333] on icon at bounding box center [730, 334] width 7 height 7
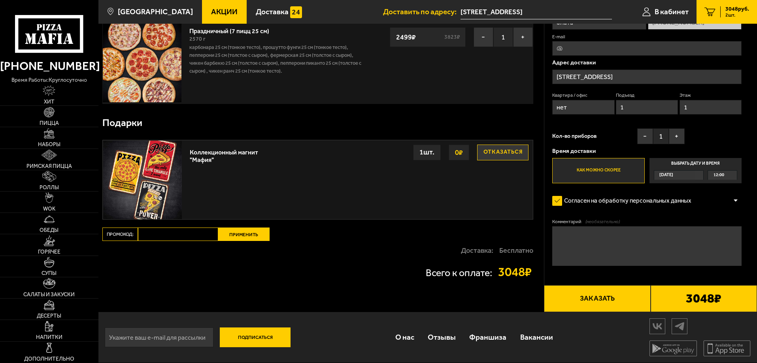
scroll to position [0, 0]
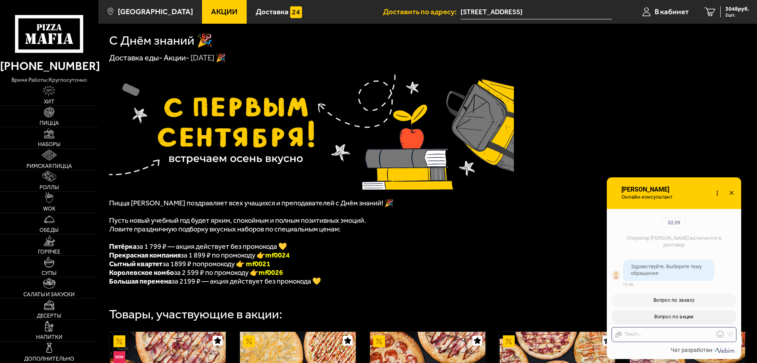
scroll to position [1051, 0]
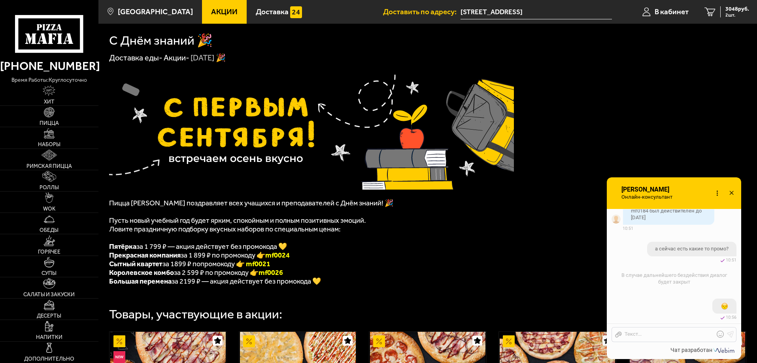
click at [325, 219] on span "Пусть новый учебный год будет ярким, спокойным и полным позитивных эмоций." at bounding box center [237, 220] width 257 height 9
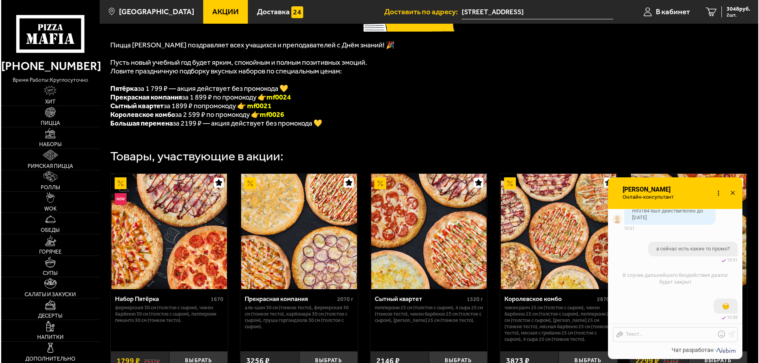
scroll to position [256, 0]
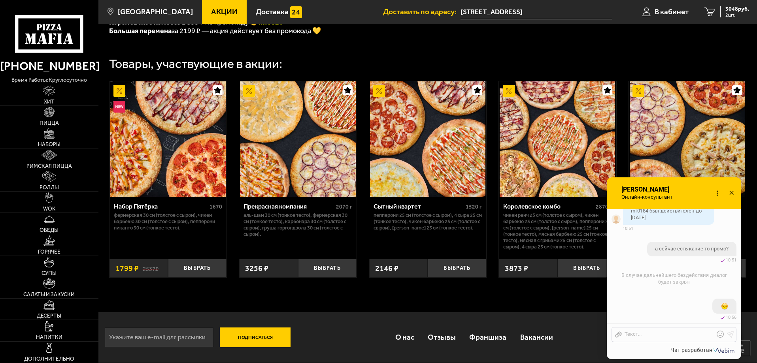
click at [734, 192] on icon at bounding box center [731, 193] width 11 height 11
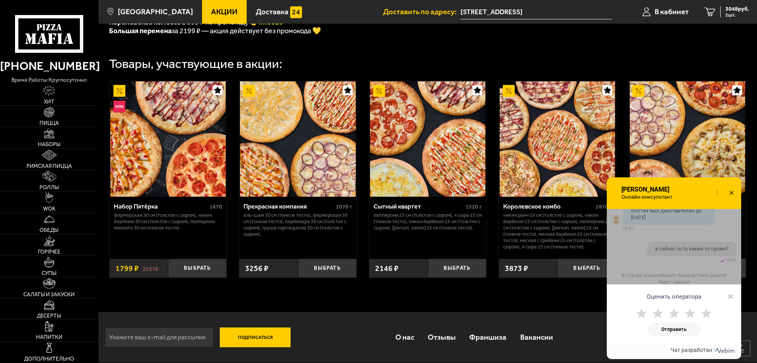
click at [659, 314] on use at bounding box center [658, 313] width 10 height 9
click at [679, 332] on button "Отправить" at bounding box center [673, 330] width 53 height 14
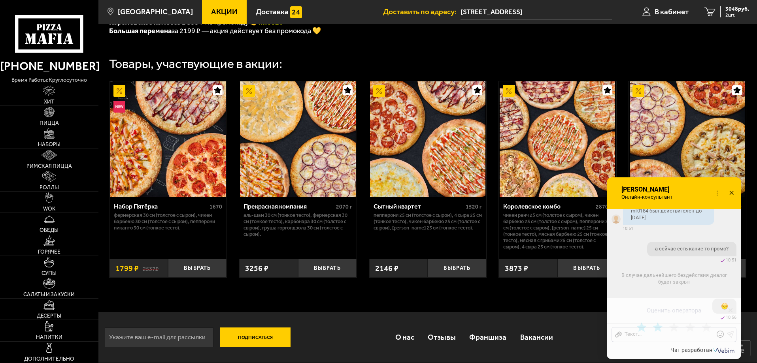
click at [729, 309] on body "(812) 333 22 22 время работы: круглосуточно Хит Пицца Наборы Римская пицца Ролл…" at bounding box center [378, 56] width 757 height 614
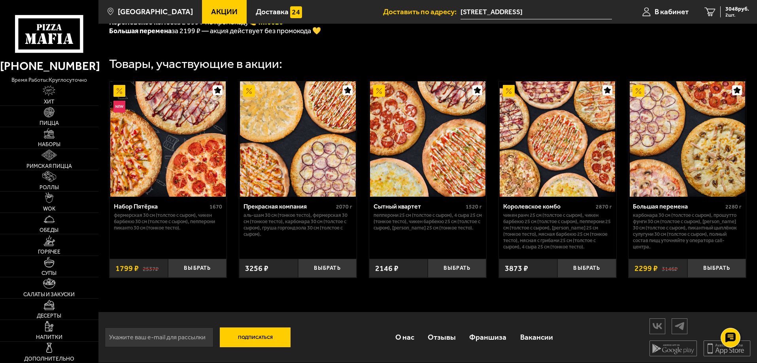
click at [701, 181] on img at bounding box center [687, 138] width 115 height 115
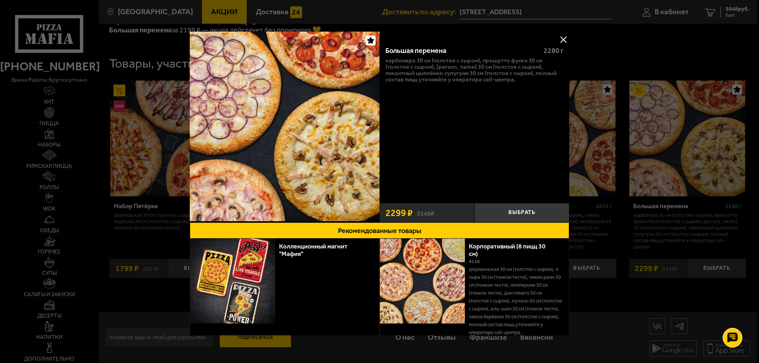
scroll to position [36, 0]
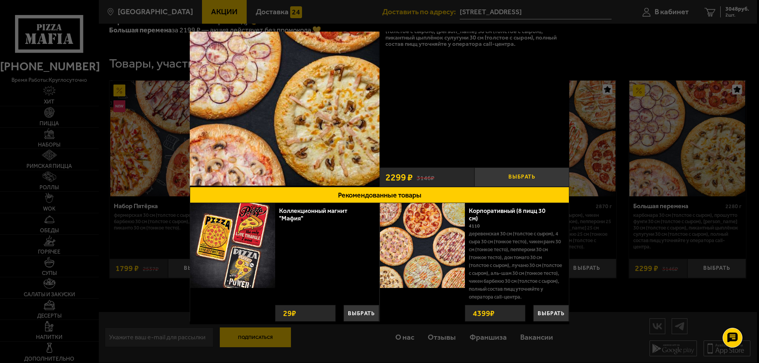
click at [520, 172] on button "Выбрать" at bounding box center [521, 177] width 95 height 19
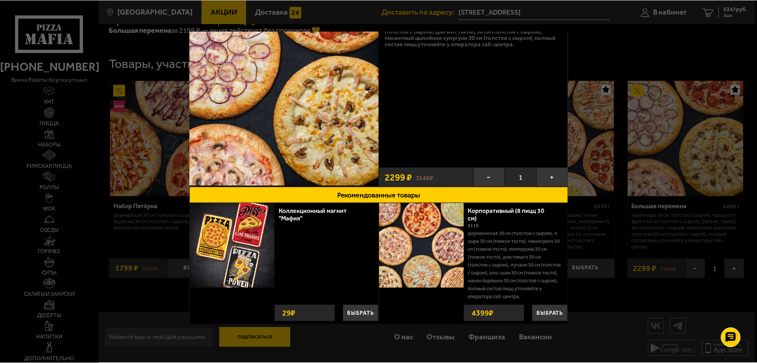
scroll to position [0, 0]
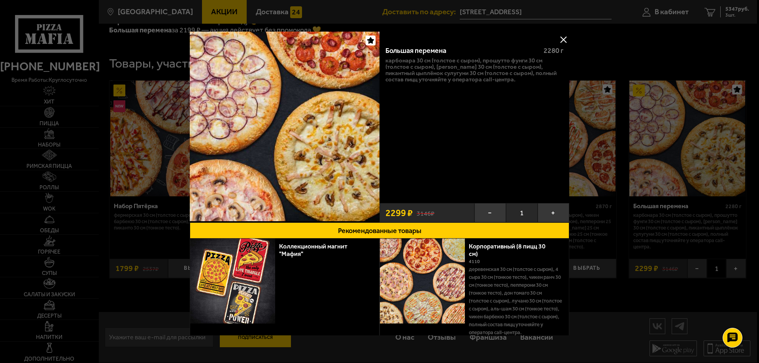
click at [563, 36] on button at bounding box center [563, 40] width 12 height 12
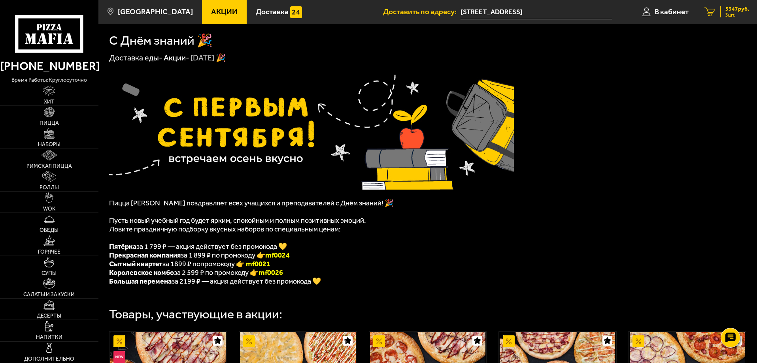
click at [739, 9] on span "5347 руб." at bounding box center [737, 9] width 24 height 6
click at [730, 335] on icon at bounding box center [731, 338] width 12 height 12
click at [730, 317] on use at bounding box center [730, 314] width 11 height 11
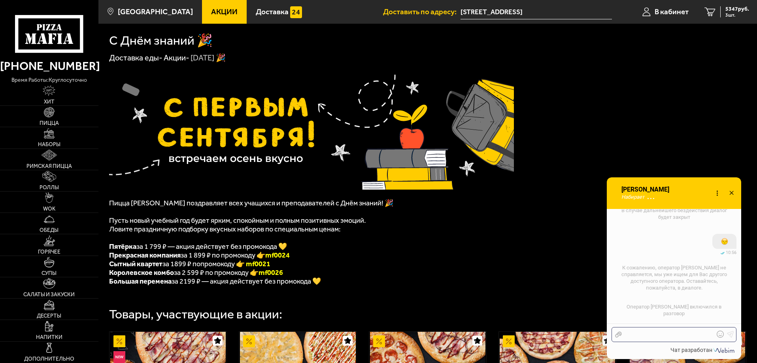
scroll to position [1179, 0]
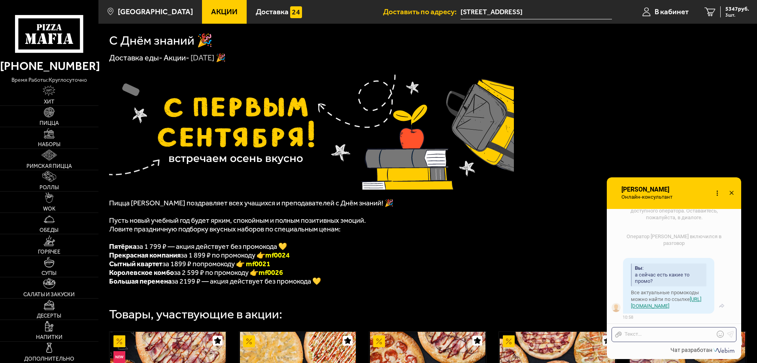
click at [659, 307] on link "[URL][DOMAIN_NAME]" at bounding box center [666, 302] width 70 height 13
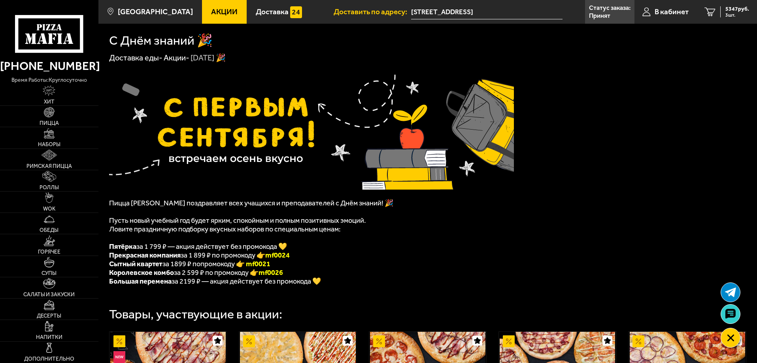
scroll to position [0, 0]
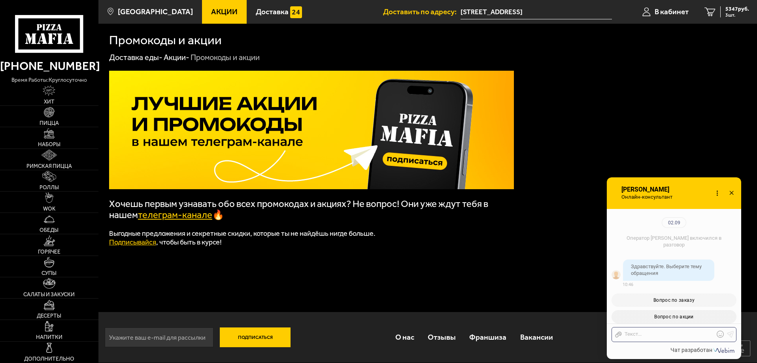
scroll to position [1179, 0]
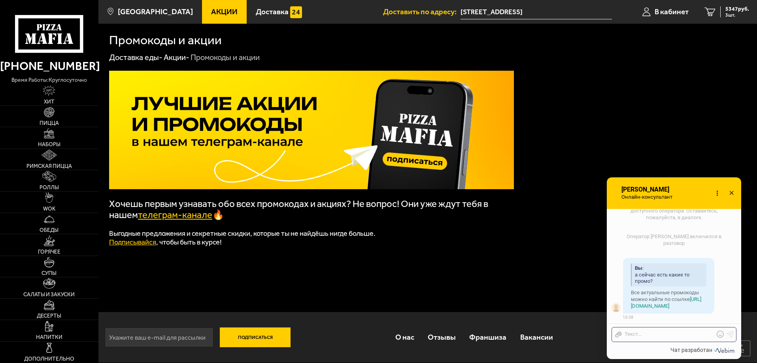
click at [676, 337] on div at bounding box center [668, 334] width 92 height 7
click at [715, 336] on div "Отправить файл вы мне не помогаете Текст..." at bounding box center [673, 334] width 125 height 15
click at [718, 335] on icon at bounding box center [720, 334] width 7 height 7
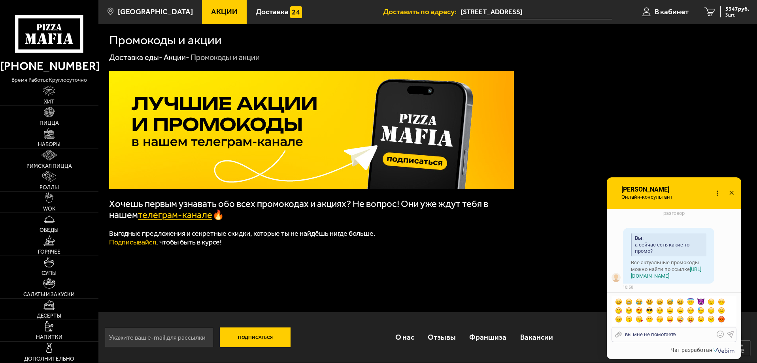
scroll to position [1217, 0]
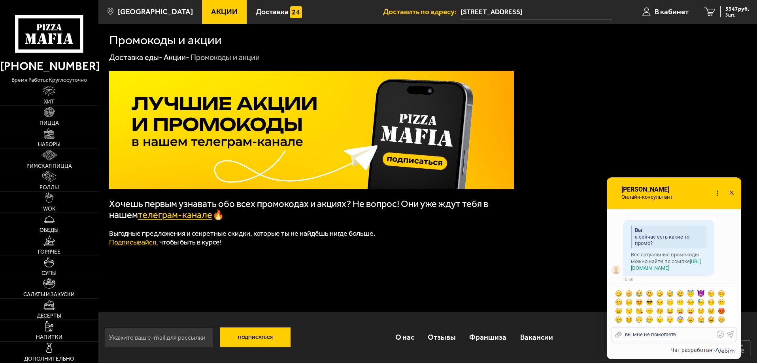
click at [619, 294] on span at bounding box center [618, 293] width 7 height 7
click at [696, 334] on div "вы мне не помогаете" at bounding box center [668, 334] width 92 height 7
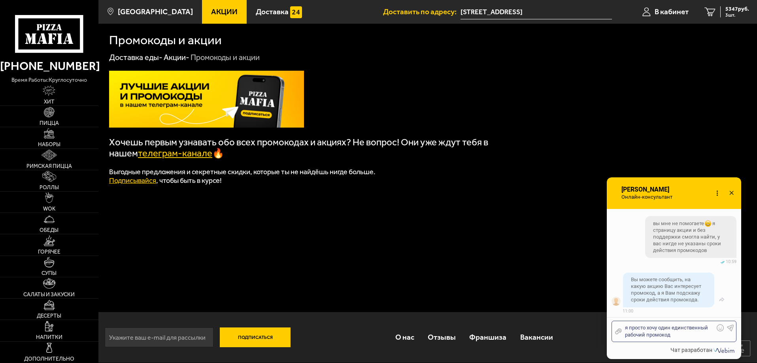
scroll to position [1294, 0]
click at [678, 337] on div "я просто хочу один единственный рабочий промокод на набор пицц" at bounding box center [668, 332] width 92 height 14
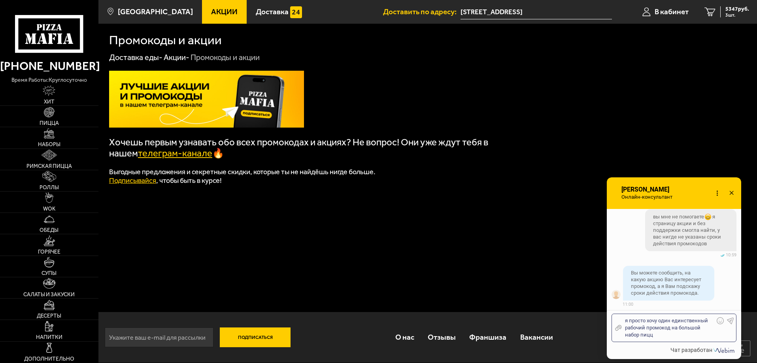
click at [662, 341] on div "Отправить файл я просто хочу один единственный рабочий промокод на большой набо…" at bounding box center [673, 328] width 125 height 28
click at [663, 336] on div "я просто хочу один единственный рабочий промокод на большой набор пицц" at bounding box center [668, 327] width 92 height 21
click at [719, 322] on icon at bounding box center [720, 320] width 7 height 7
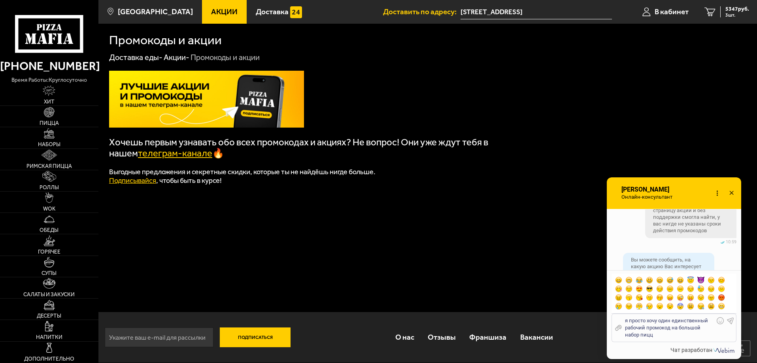
click at [619, 279] on span at bounding box center [618, 280] width 7 height 7
click at [682, 338] on div "я просто хочу один единственный рабочий промокод на большой набор пицц" at bounding box center [668, 327] width 92 height 21
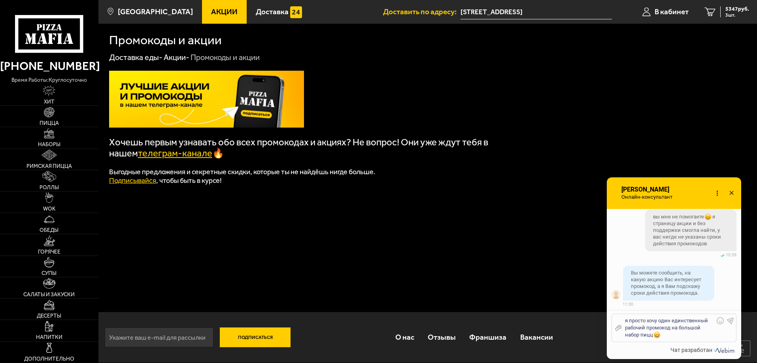
click at [733, 323] on icon at bounding box center [730, 320] width 7 height 7
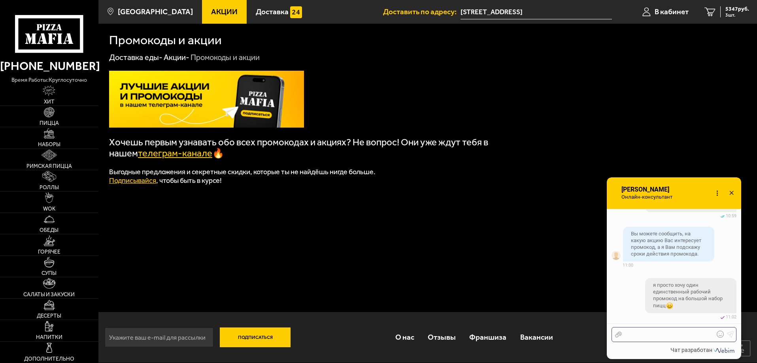
click at [669, 334] on div at bounding box center [668, 334] width 92 height 7
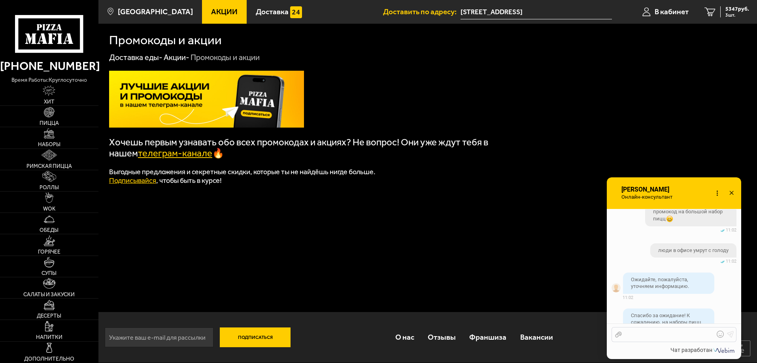
scroll to position [1476, 0]
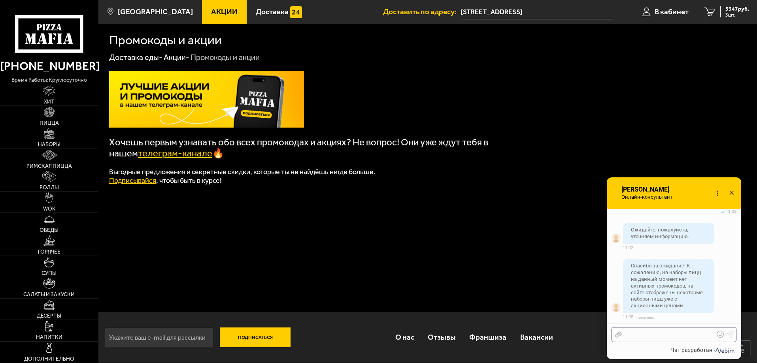
click at [632, 332] on div at bounding box center [668, 334] width 92 height 7
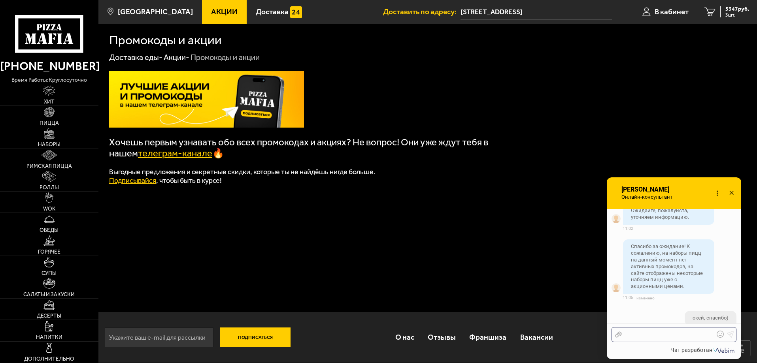
scroll to position [1508, 0]
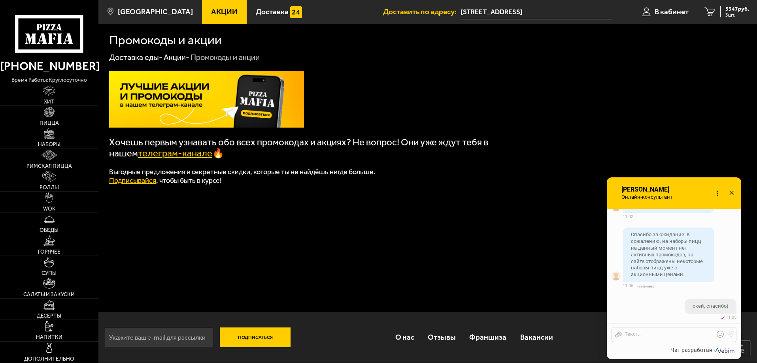
click at [730, 190] on icon at bounding box center [731, 193] width 11 height 11
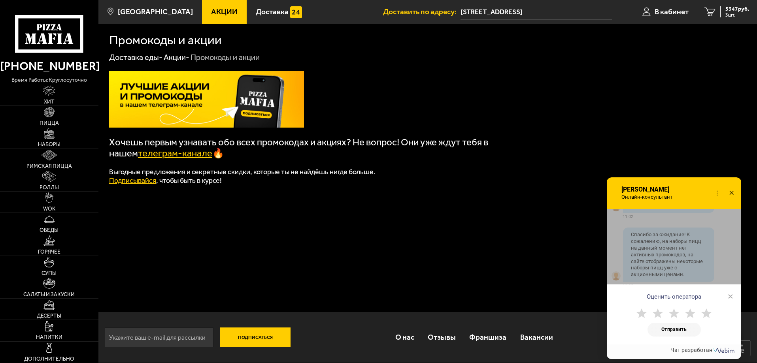
click at [687, 313] on use at bounding box center [690, 313] width 10 height 9
drag, startPoint x: 692, startPoint y: 331, endPoint x: 704, endPoint y: 331, distance: 12.7
click at [692, 331] on button "Отправить" at bounding box center [673, 330] width 53 height 14
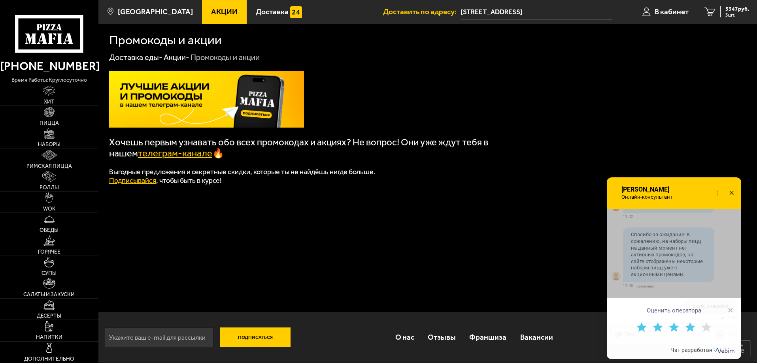
click at [732, 310] on span "×" at bounding box center [731, 310] width 6 height 12
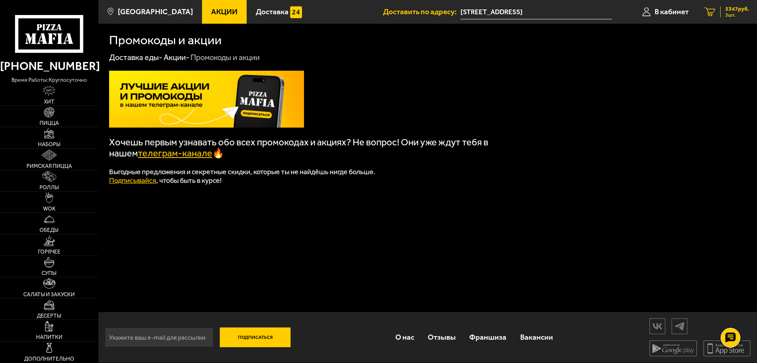
click at [740, 11] on span "5347 руб." at bounding box center [737, 9] width 24 height 6
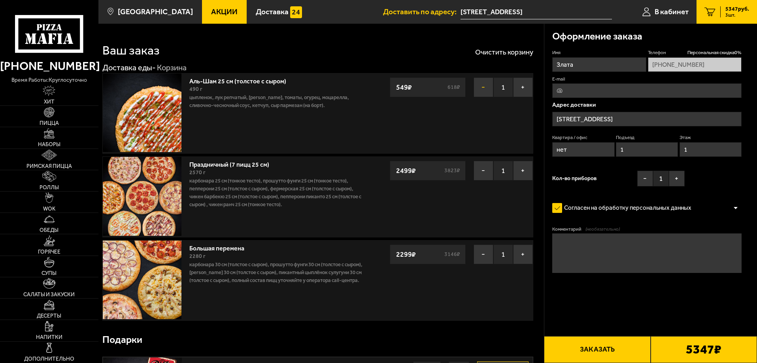
click at [485, 82] on button "−" at bounding box center [484, 87] width 20 height 20
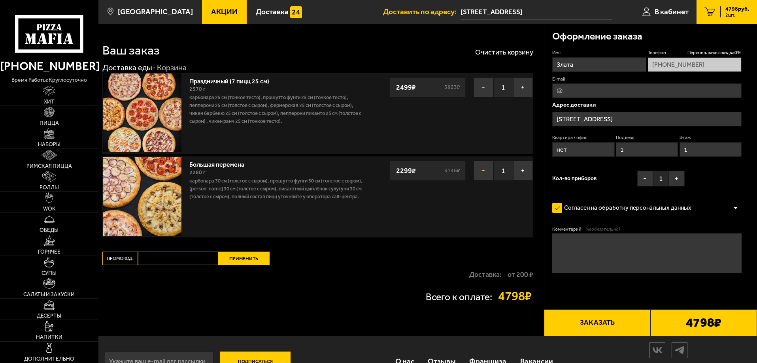
click at [485, 174] on button "−" at bounding box center [484, 171] width 20 height 20
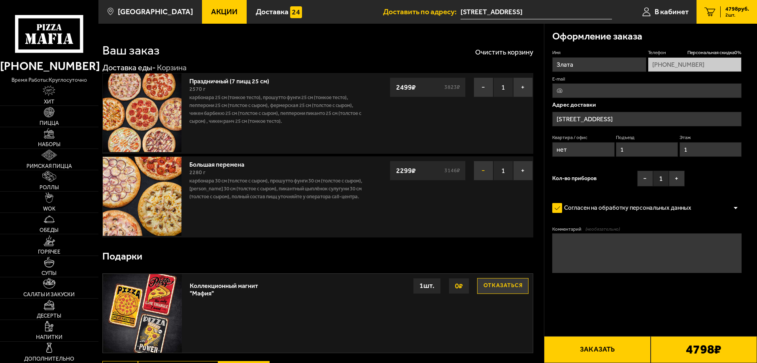
click at [479, 169] on button "−" at bounding box center [484, 171] width 20 height 20
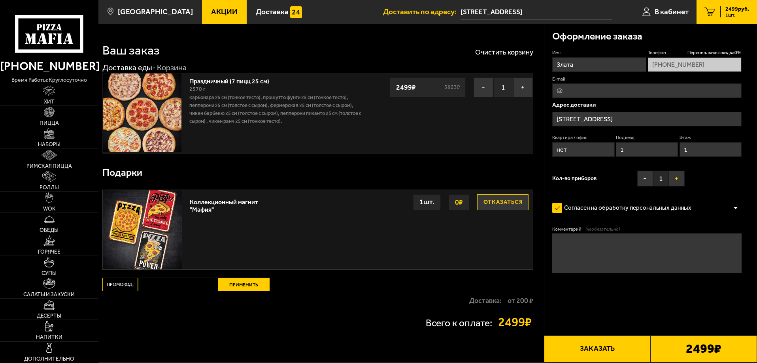
click at [677, 183] on button "+" at bounding box center [677, 179] width 16 height 16
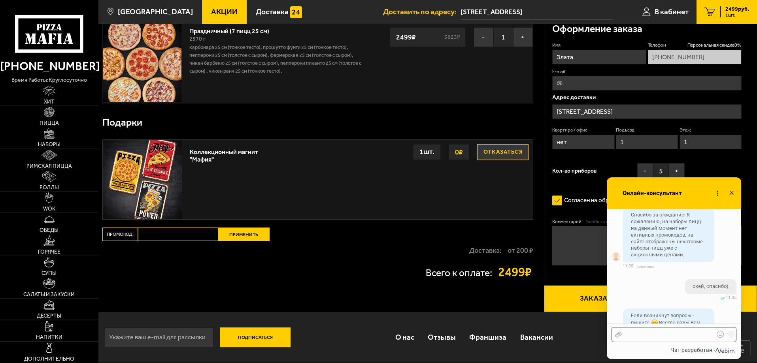
scroll to position [1595, 0]
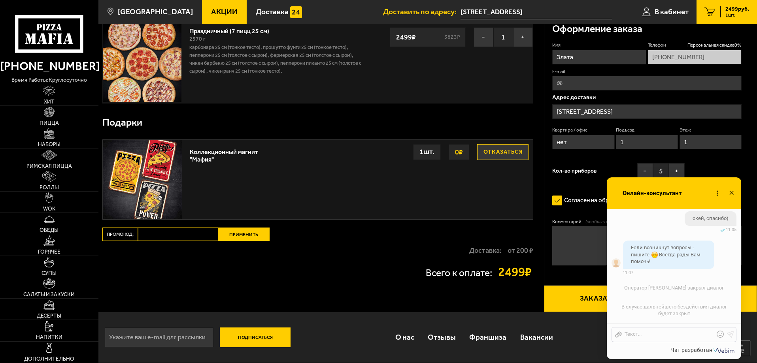
click at [732, 195] on icon at bounding box center [731, 193] width 11 height 11
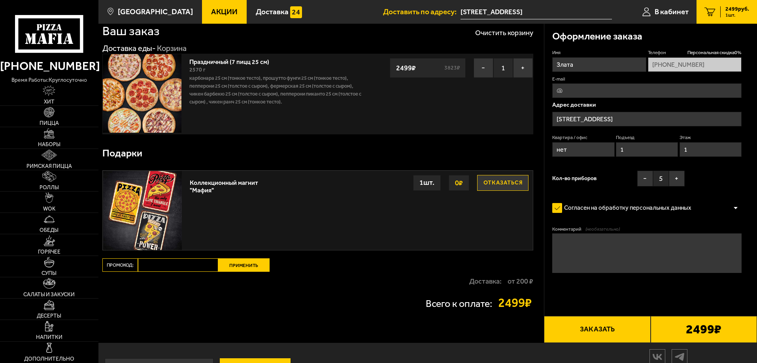
scroll to position [0, 0]
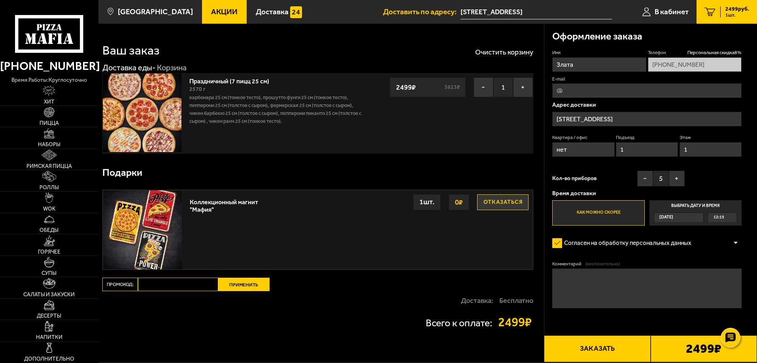
click at [725, 212] on label "Выбрать дату и время [DATE] 12:15" at bounding box center [695, 212] width 92 height 25
click at [0, 0] on input "Выбрать дату и время [DATE] 12:15" at bounding box center [0, 0] width 0 height 0
click at [726, 217] on div "12:15" at bounding box center [722, 217] width 29 height 9
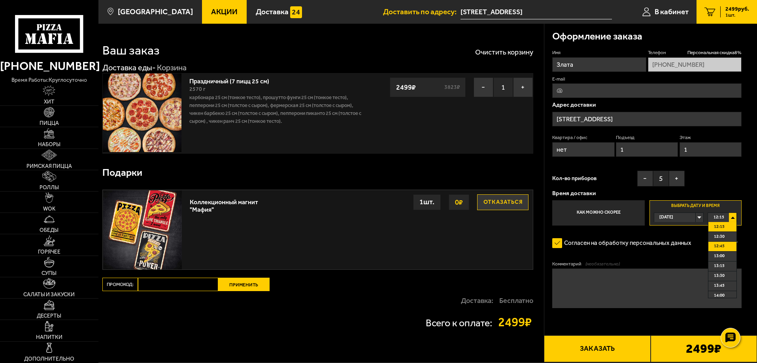
click at [728, 248] on li "12:45" at bounding box center [722, 247] width 28 height 10
click at [603, 345] on button "Заказать" at bounding box center [597, 349] width 106 height 27
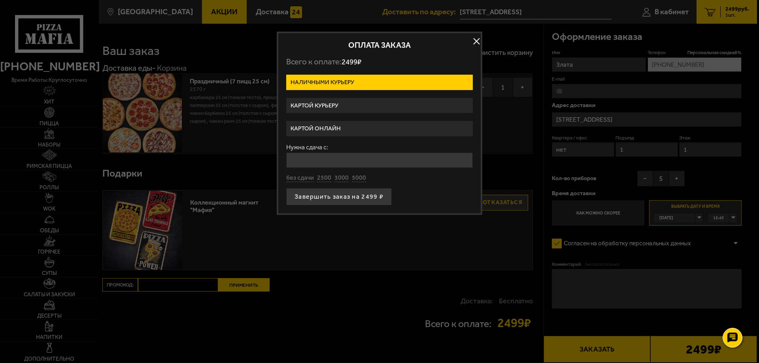
click at [337, 102] on label "Картой курьеру" at bounding box center [379, 105] width 187 height 15
click at [0, 0] on input "Картой курьеру" at bounding box center [0, 0] width 0 height 0
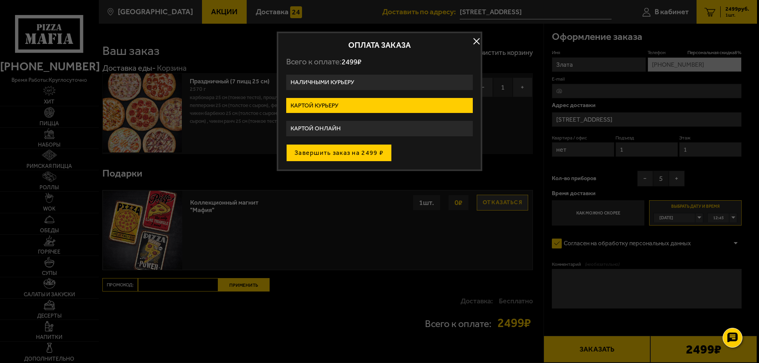
click at [364, 157] on button "Завершить заказ на 2499 ₽" at bounding box center [339, 152] width 106 height 17
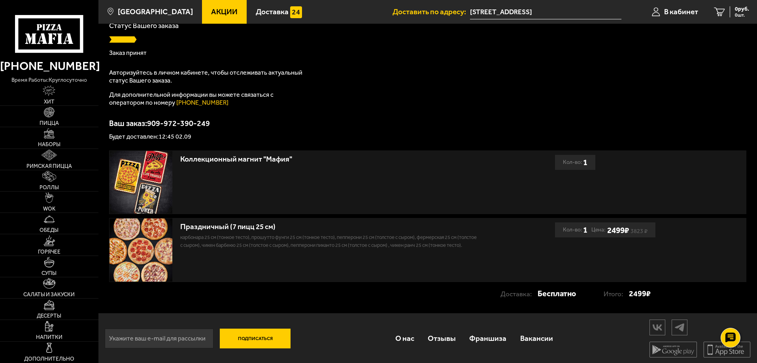
scroll to position [66, 0]
